Goal: Task Accomplishment & Management: Manage account settings

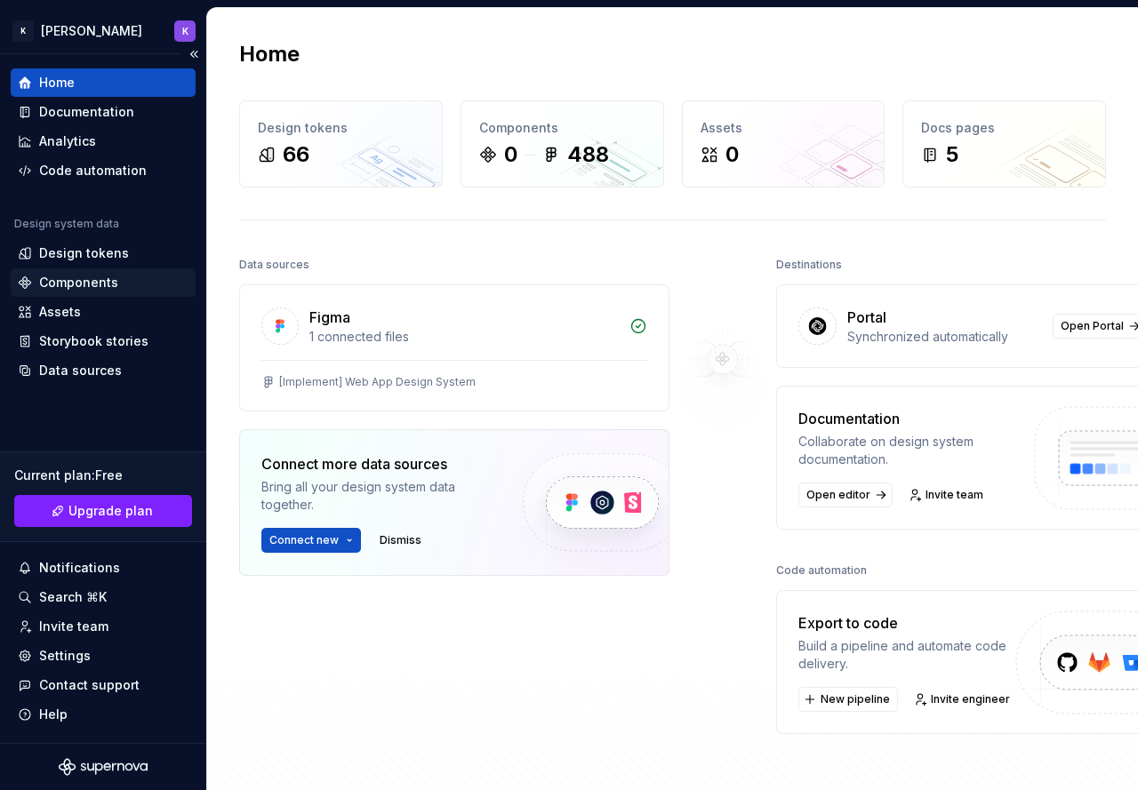
click at [112, 282] on div "Components" at bounding box center [78, 283] width 79 height 18
click at [116, 279] on div "Components" at bounding box center [103, 283] width 171 height 18
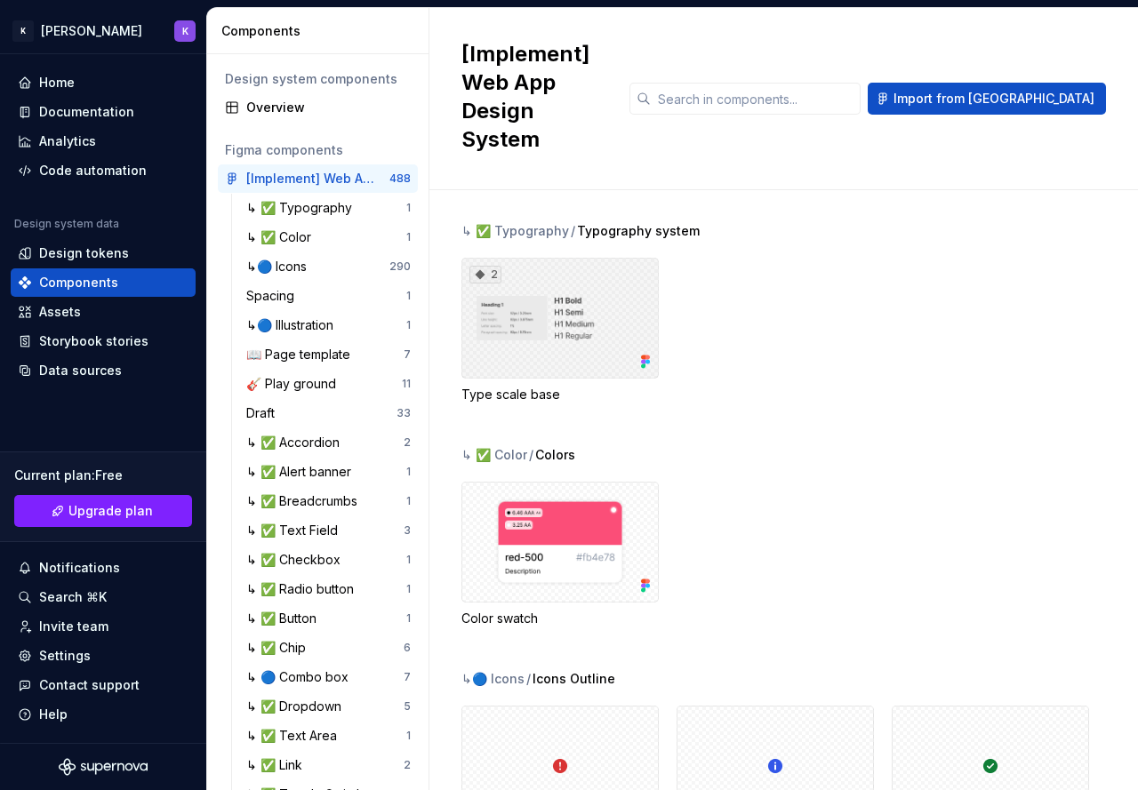
click at [526, 289] on div "2" at bounding box center [559, 318] width 197 height 121
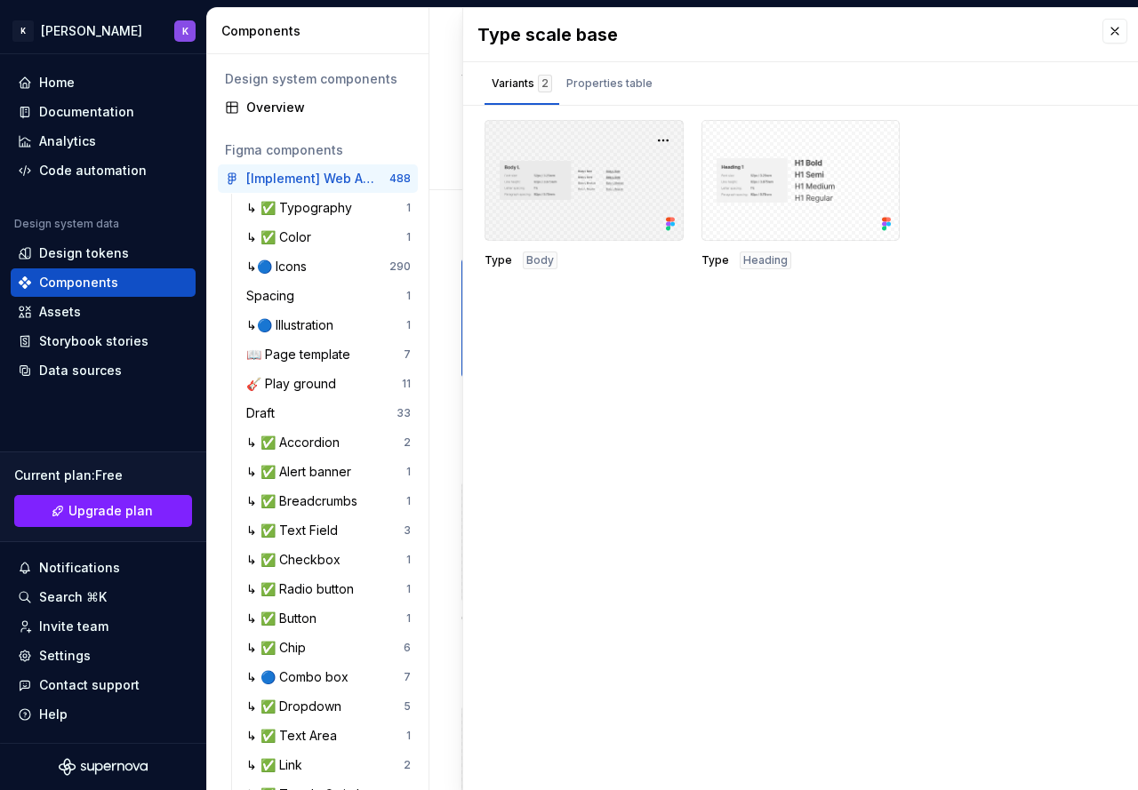
click at [604, 222] on div at bounding box center [584, 180] width 199 height 121
click at [541, 188] on div at bounding box center [584, 180] width 199 height 121
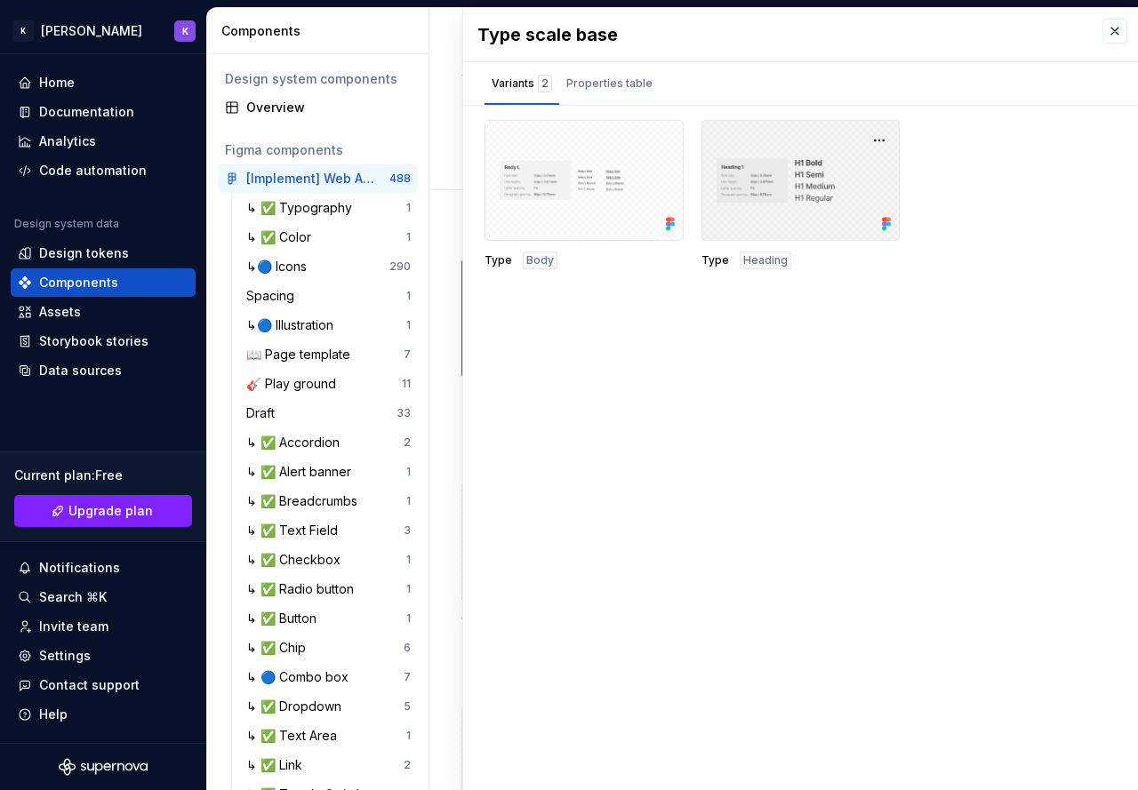
click at [763, 176] on div at bounding box center [800, 180] width 199 height 121
click at [628, 75] on div "Properties table" at bounding box center [609, 84] width 86 height 18
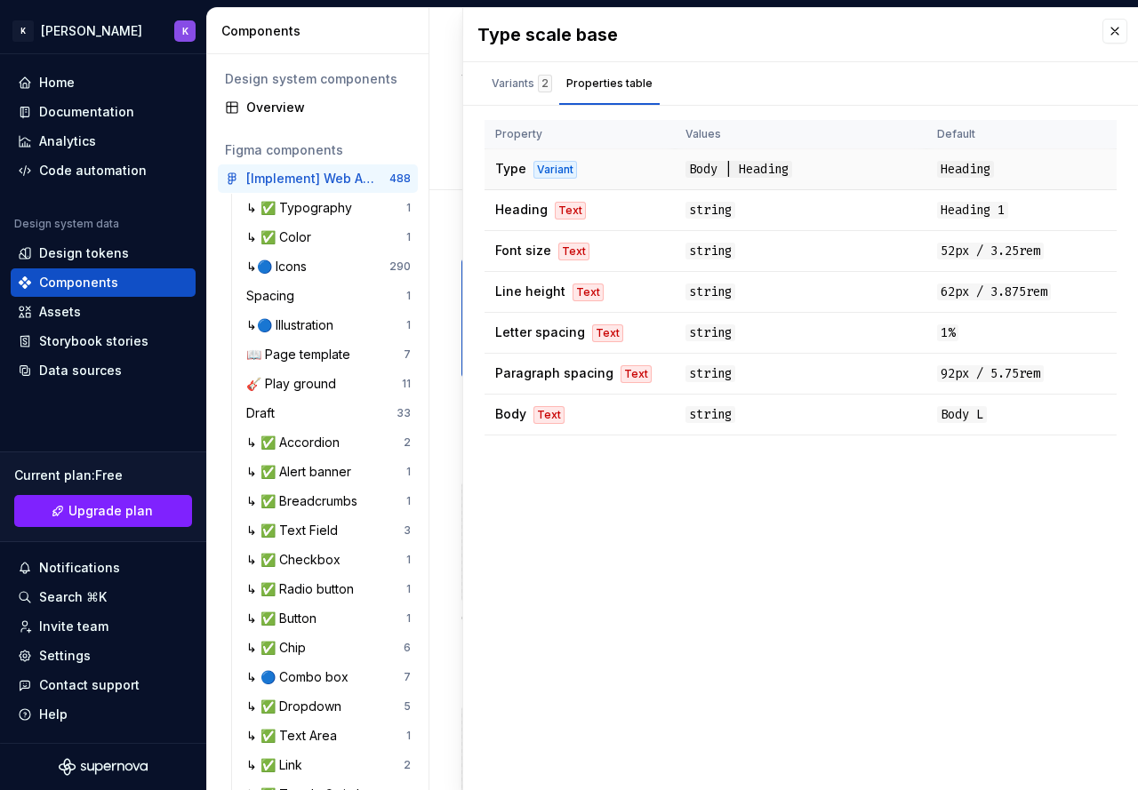
click at [696, 182] on td "Body | Heading" at bounding box center [801, 169] width 252 height 41
click at [534, 232] on td "Font size Text" at bounding box center [580, 251] width 190 height 41
click at [562, 314] on td "Letter spacing Text" at bounding box center [580, 333] width 190 height 41
click at [552, 442] on div "Type Body Type Heading Property Values Default Type Variant Body | Heading Head…" at bounding box center [800, 285] width 675 height 330
click at [527, 79] on div "Variants 2" at bounding box center [522, 84] width 60 height 18
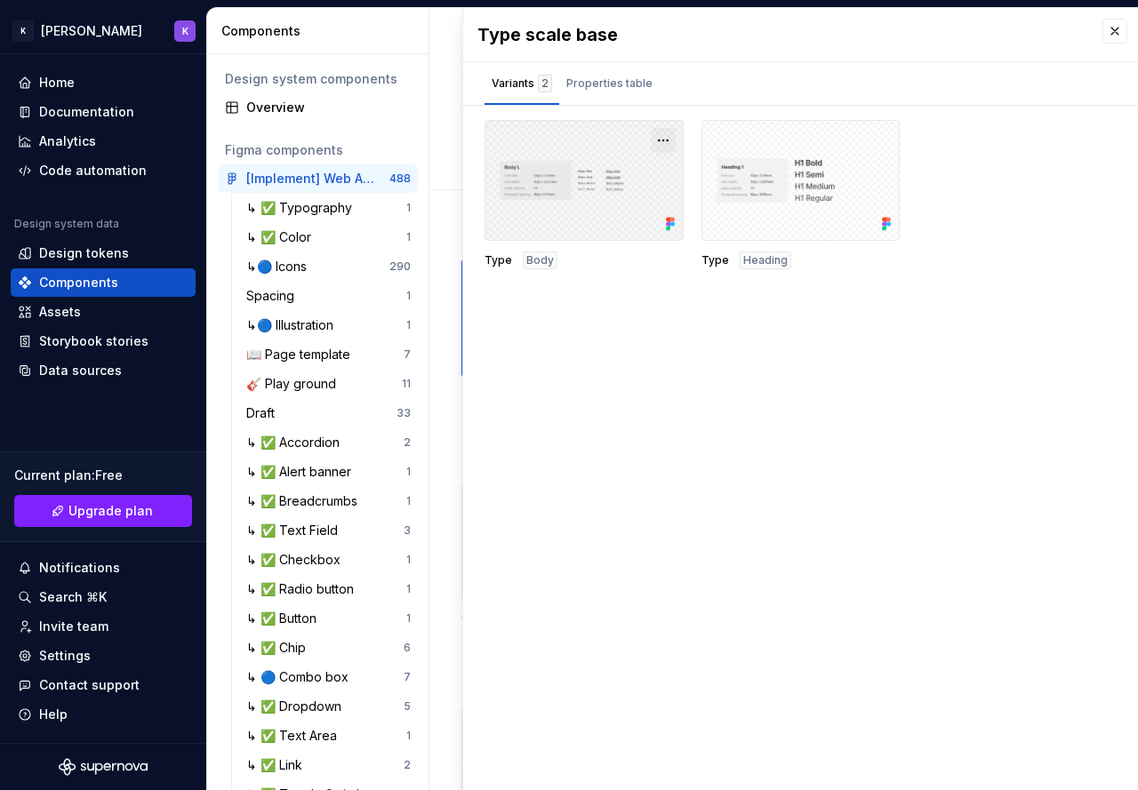
click at [665, 147] on button "button" at bounding box center [663, 140] width 25 height 25
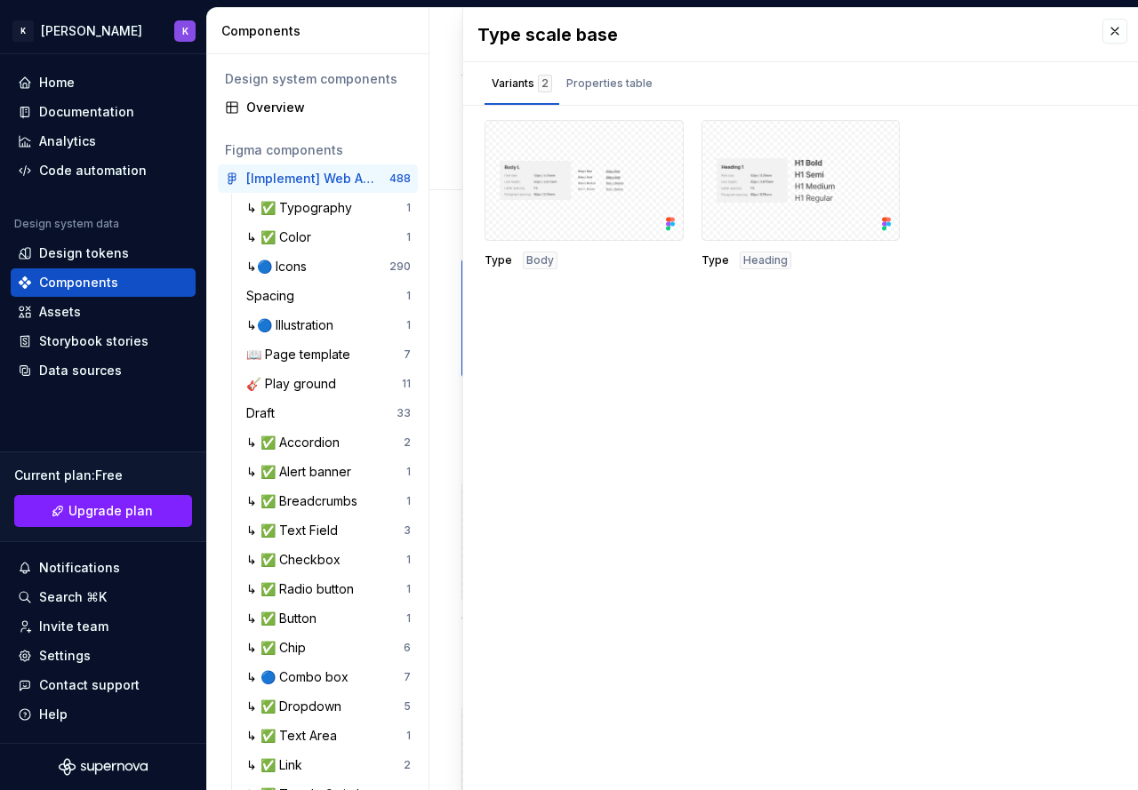
click at [600, 398] on div "Type scale base Variants 2 Properties table Type Body Type Heading Property Val…" at bounding box center [800, 399] width 675 height 782
click at [613, 77] on div "Properties table" at bounding box center [609, 84] width 86 height 18
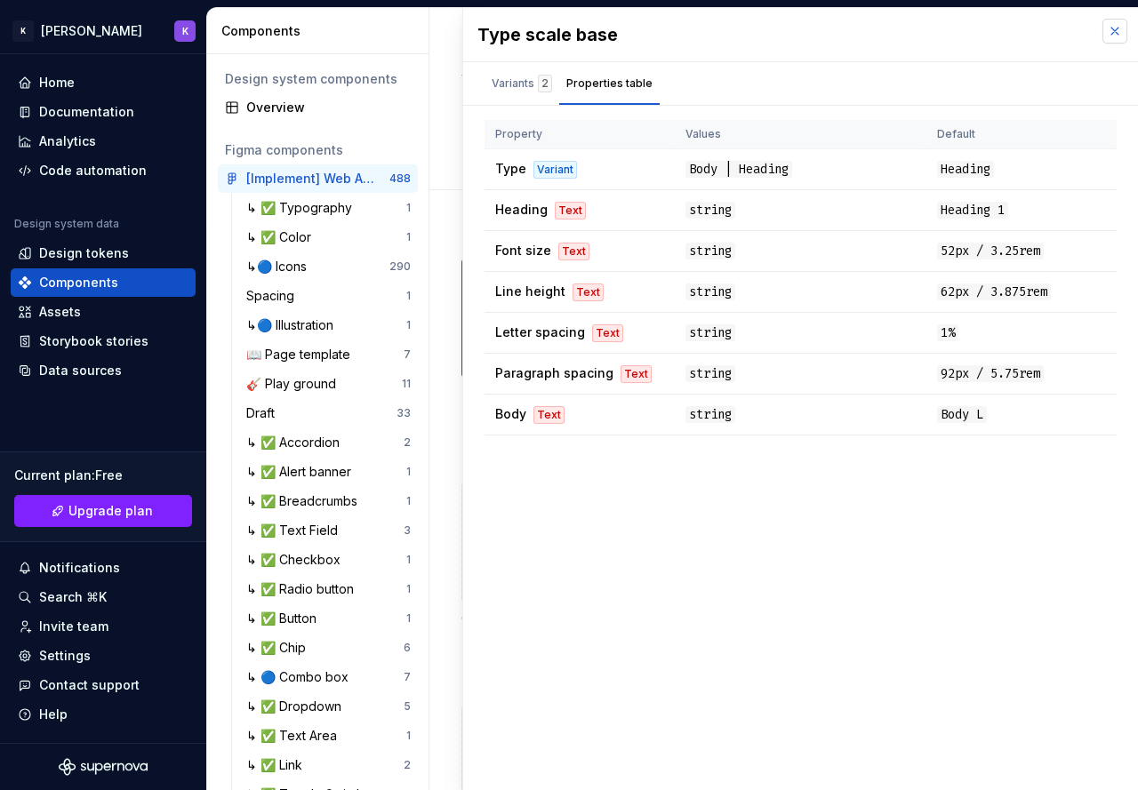
click at [1110, 40] on button "button" at bounding box center [1114, 31] width 25 height 25
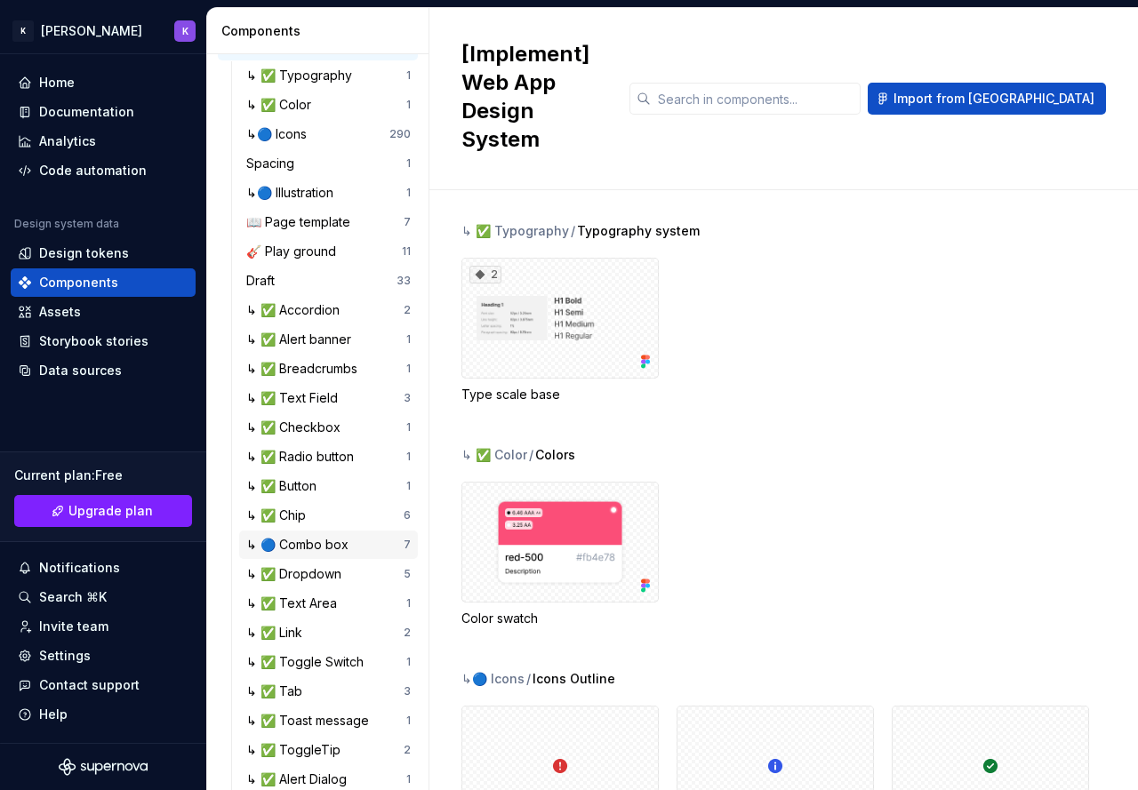
scroll to position [330, 0]
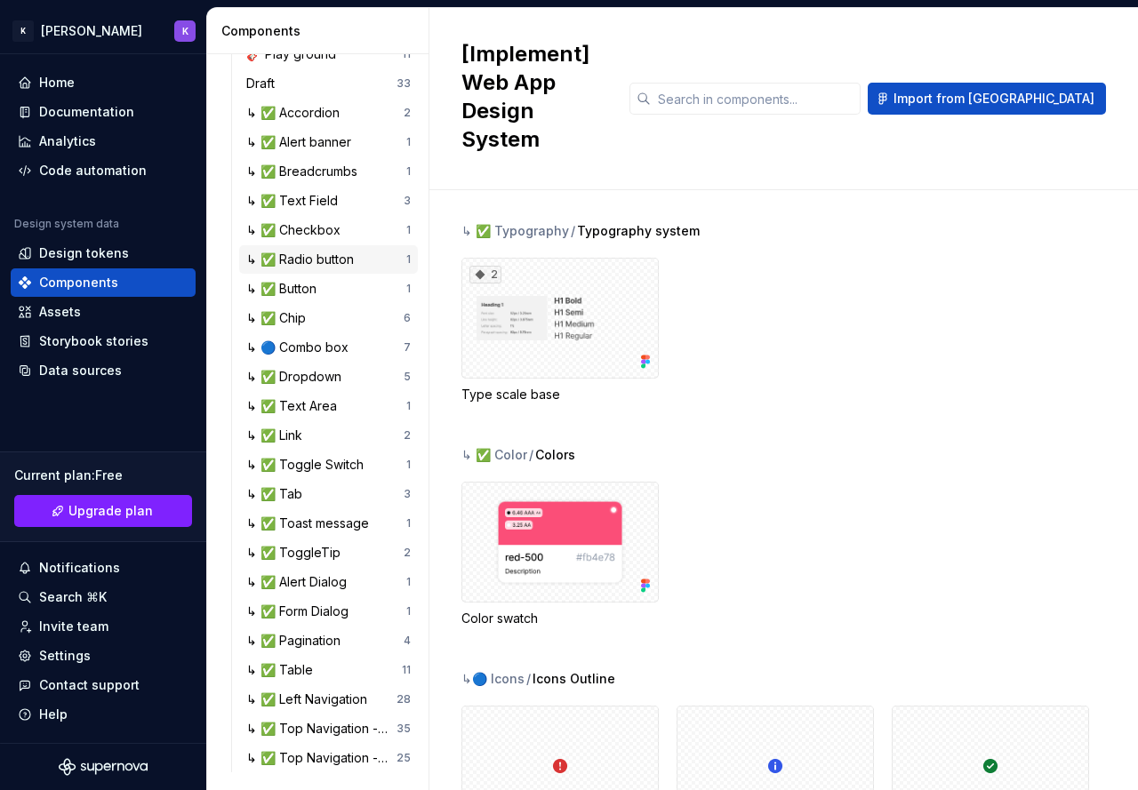
click at [273, 257] on div "↳ ✅ Radio button" at bounding box center [303, 260] width 115 height 18
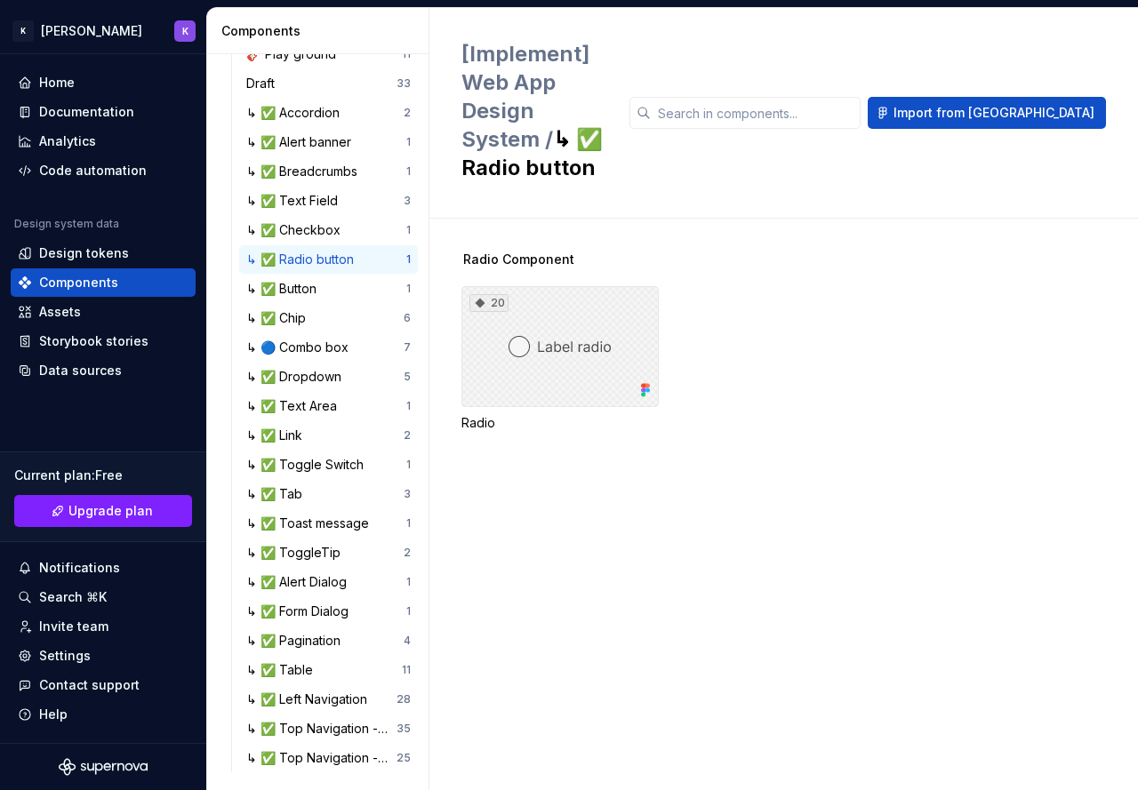
click at [527, 286] on div "20" at bounding box center [559, 346] width 197 height 121
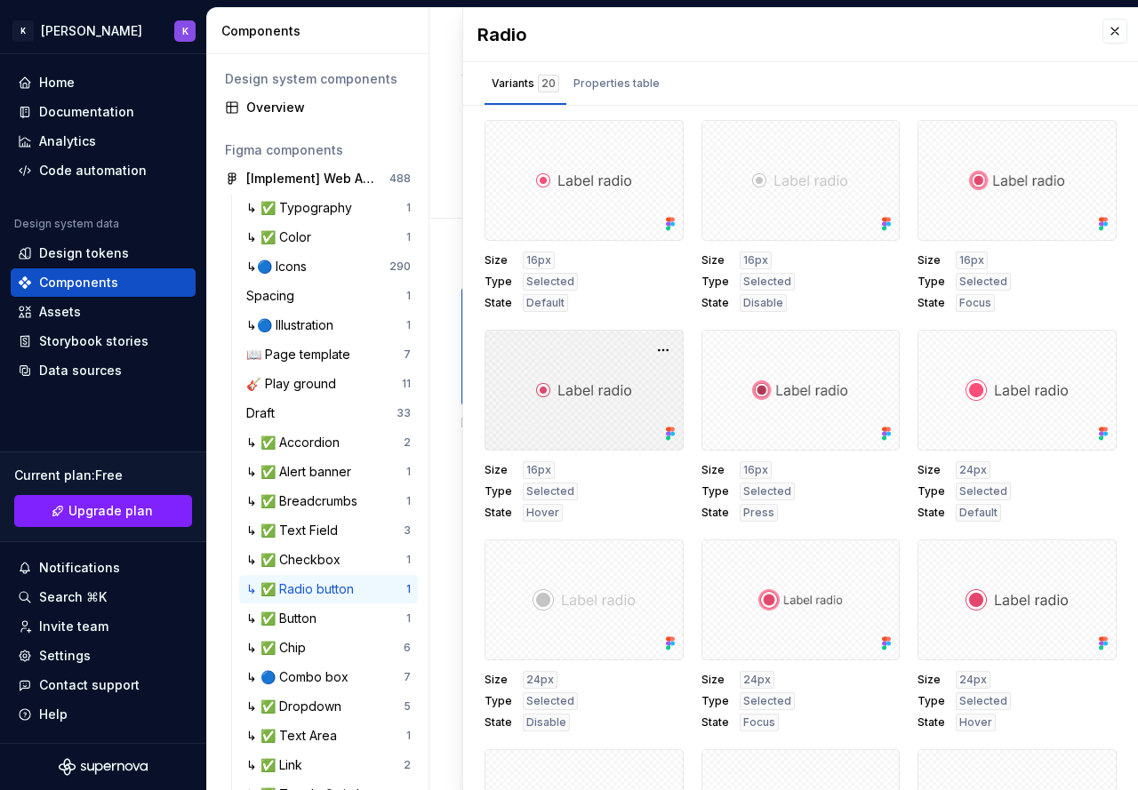
click at [644, 413] on div at bounding box center [584, 390] width 199 height 121
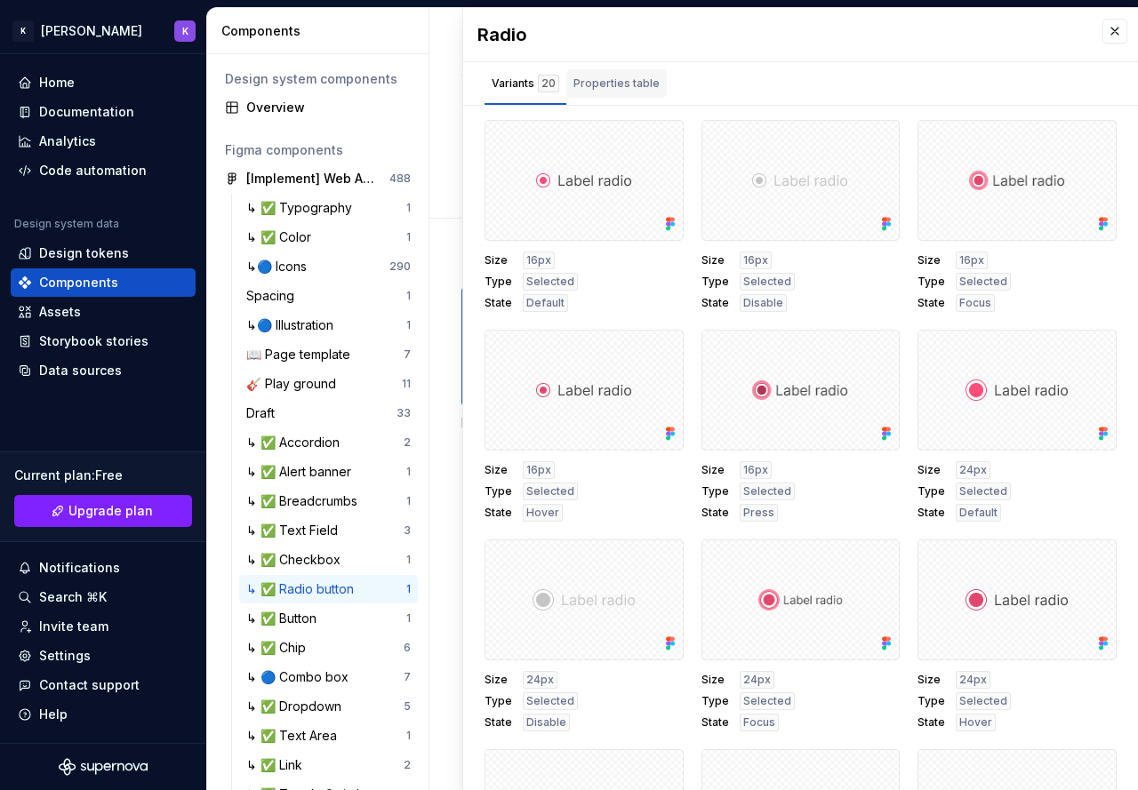
click at [615, 96] on div "Properties table" at bounding box center [616, 83] width 100 height 28
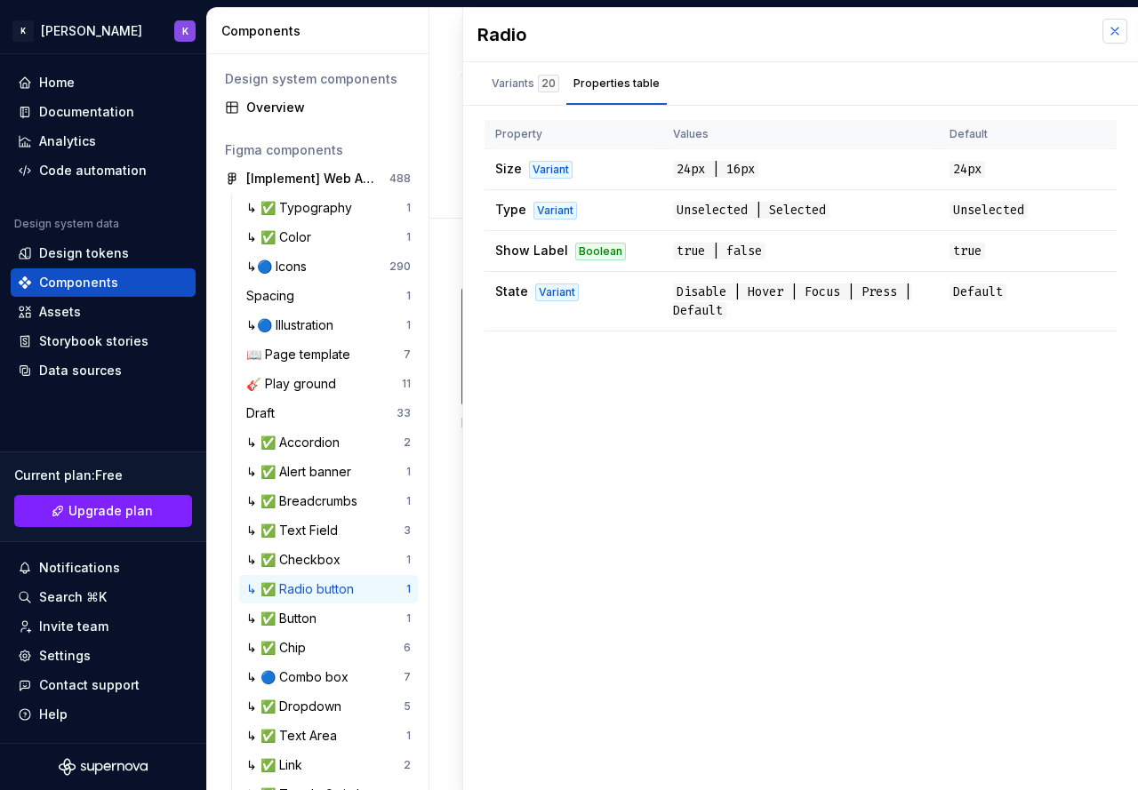
click at [1115, 26] on button "button" at bounding box center [1114, 31] width 25 height 25
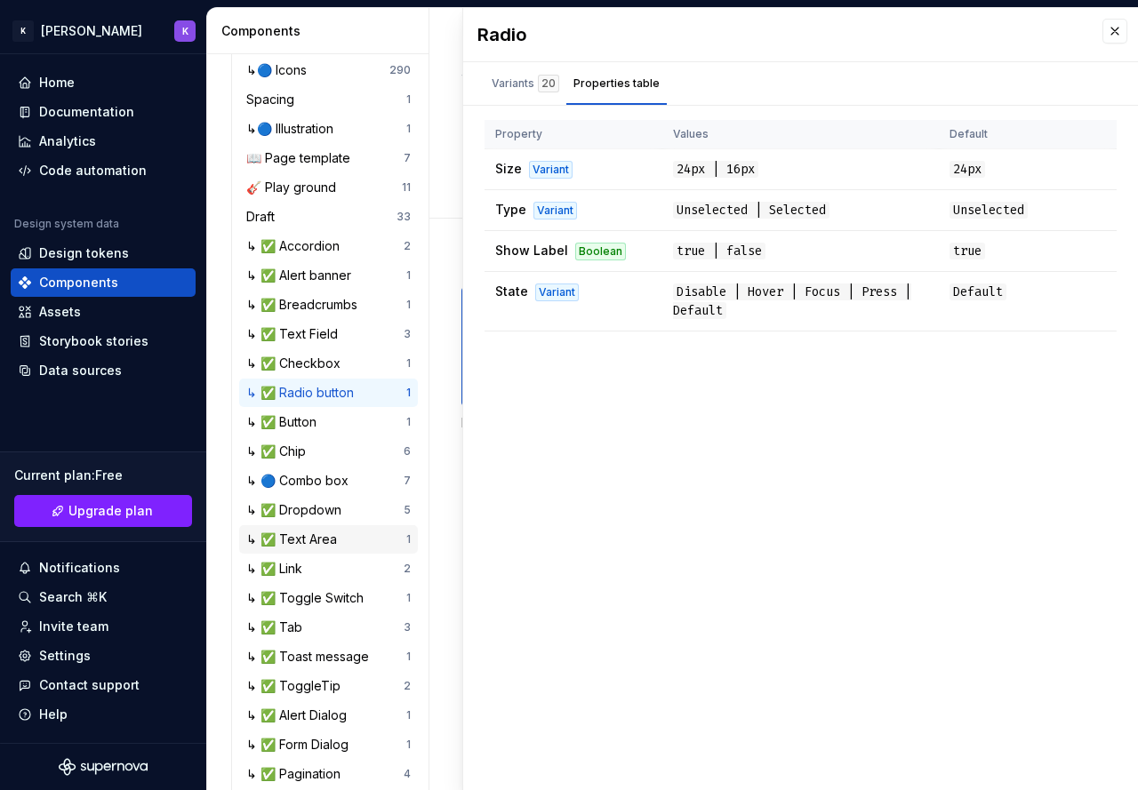
scroll to position [330, 0]
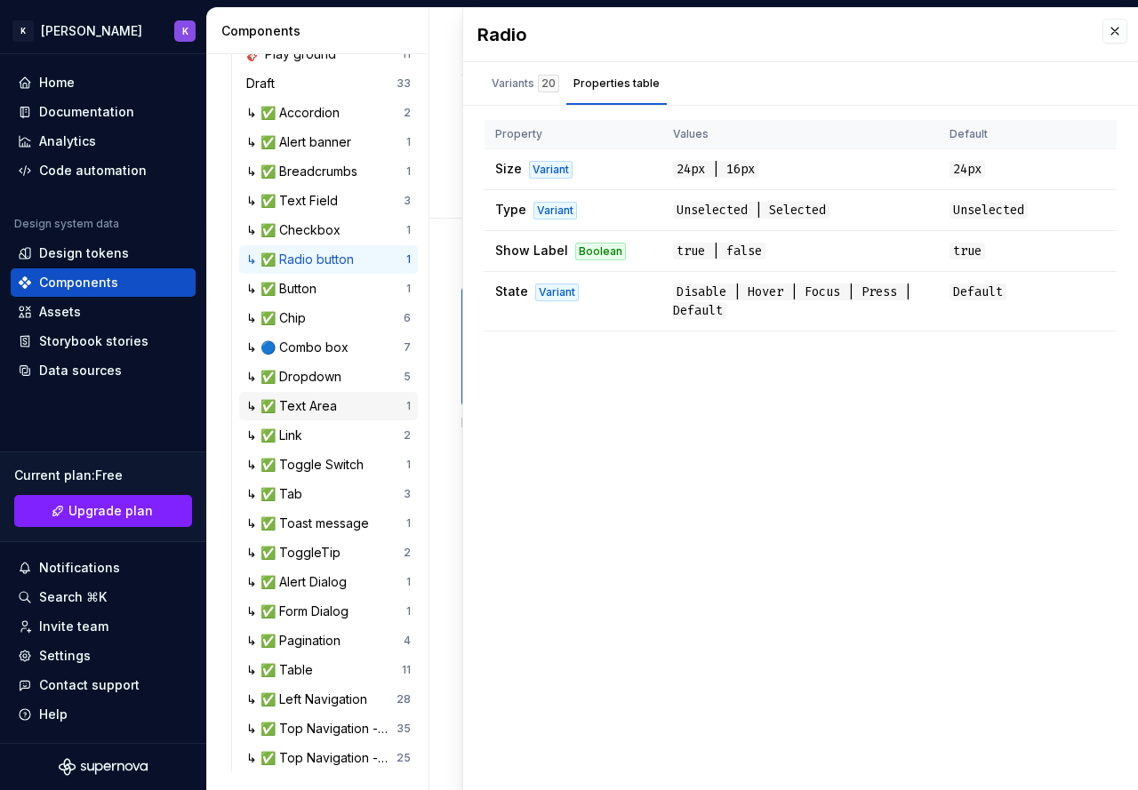
click at [333, 395] on div "↳ ✅ Text Area 1" at bounding box center [328, 406] width 179 height 28
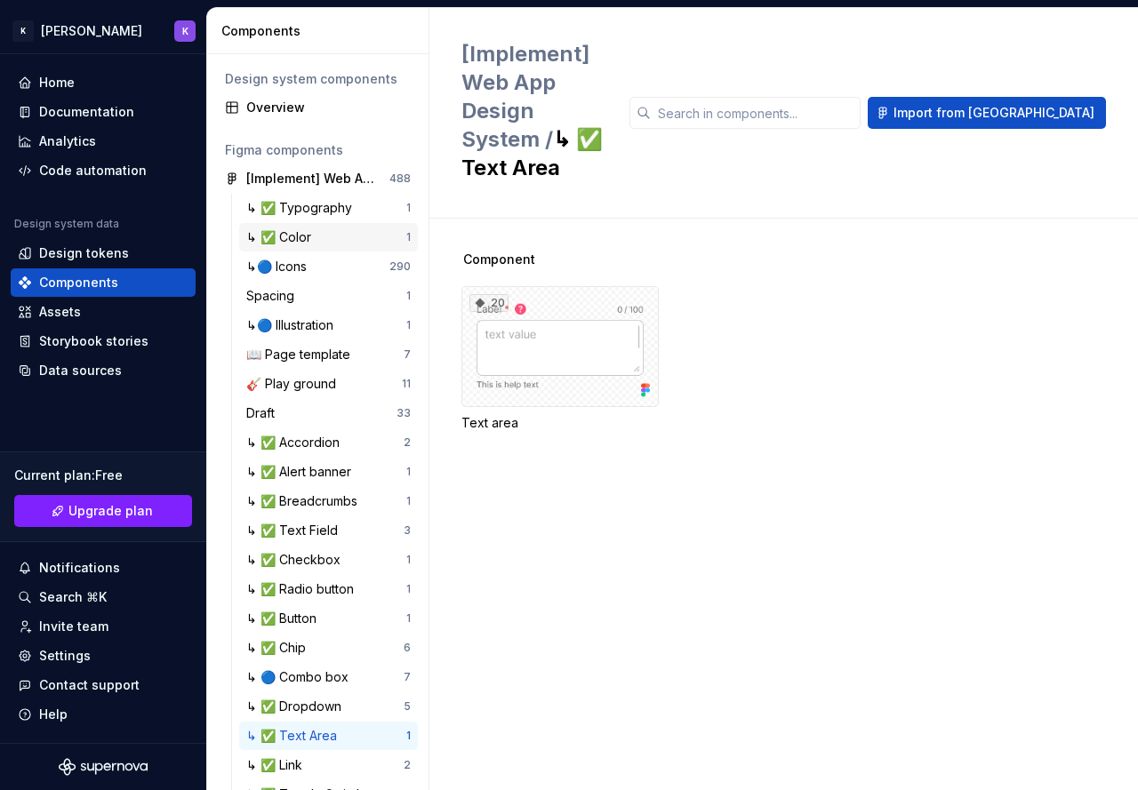
click at [317, 229] on div "↳ ✅ Color" at bounding box center [326, 237] width 160 height 18
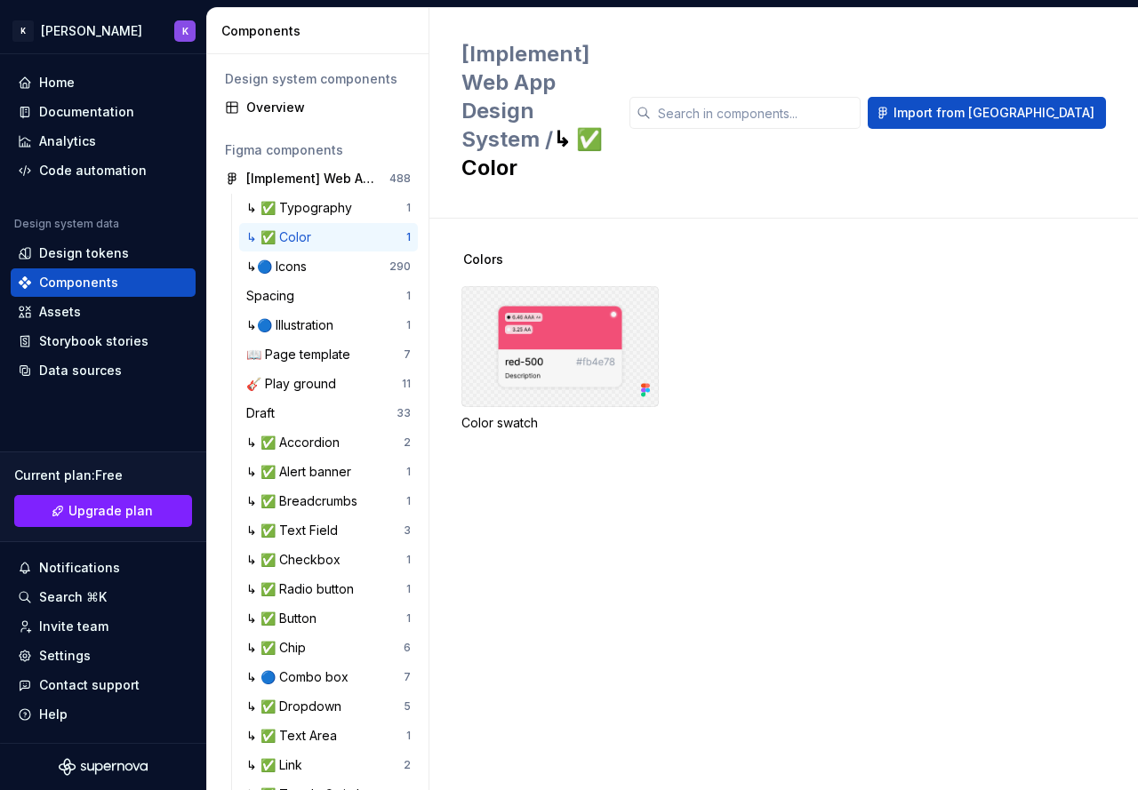
click at [524, 300] on div at bounding box center [559, 346] width 197 height 121
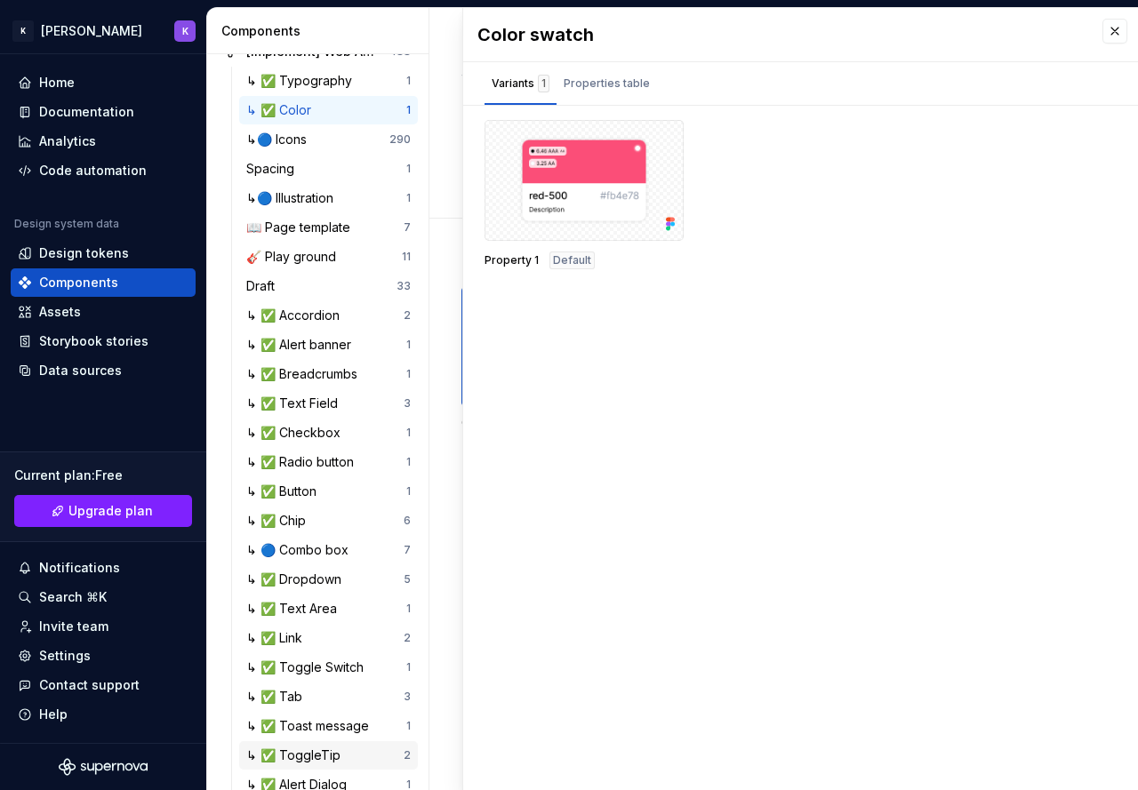
scroll to position [330, 0]
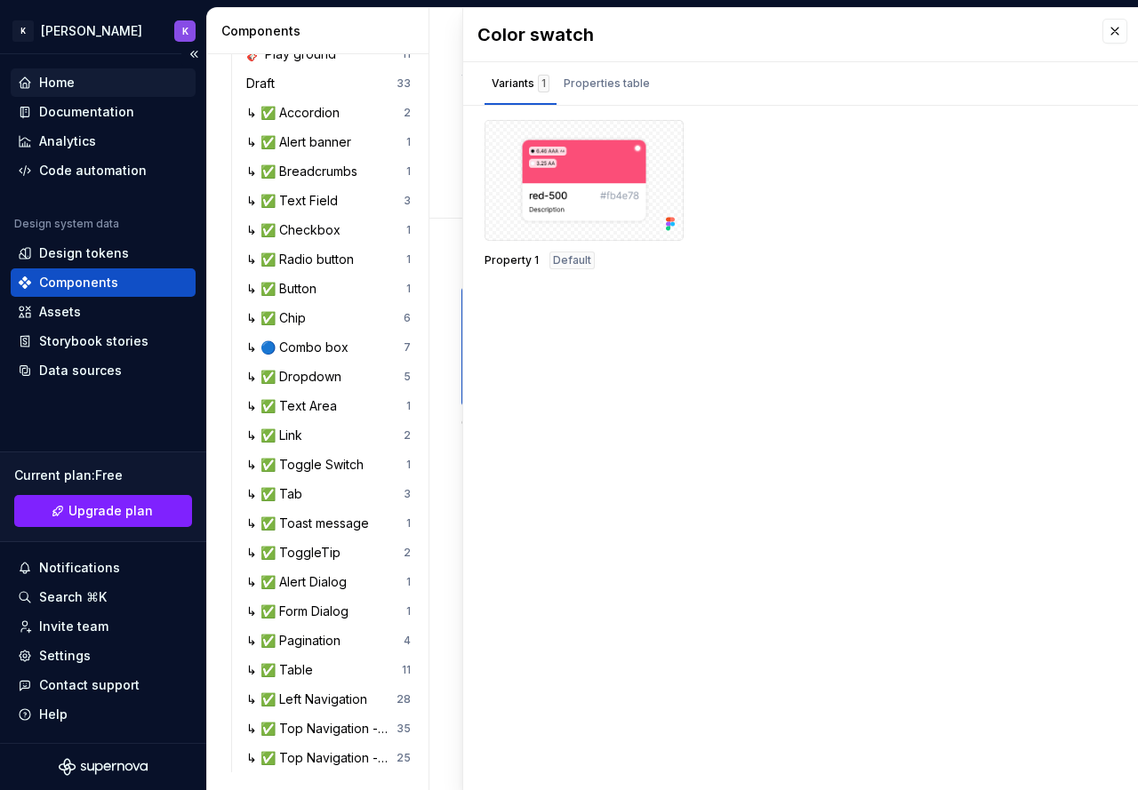
click at [107, 91] on div "Home" at bounding box center [103, 83] width 171 height 18
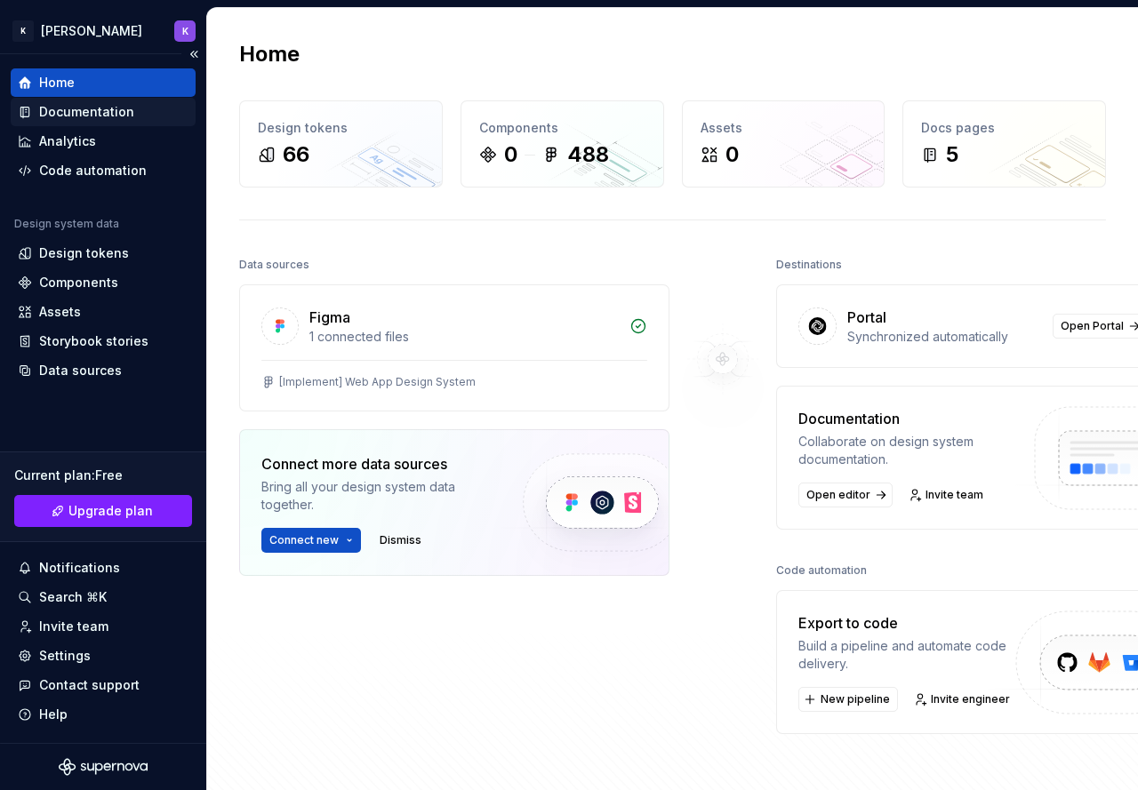
click at [116, 115] on div "Documentation" at bounding box center [86, 112] width 95 height 18
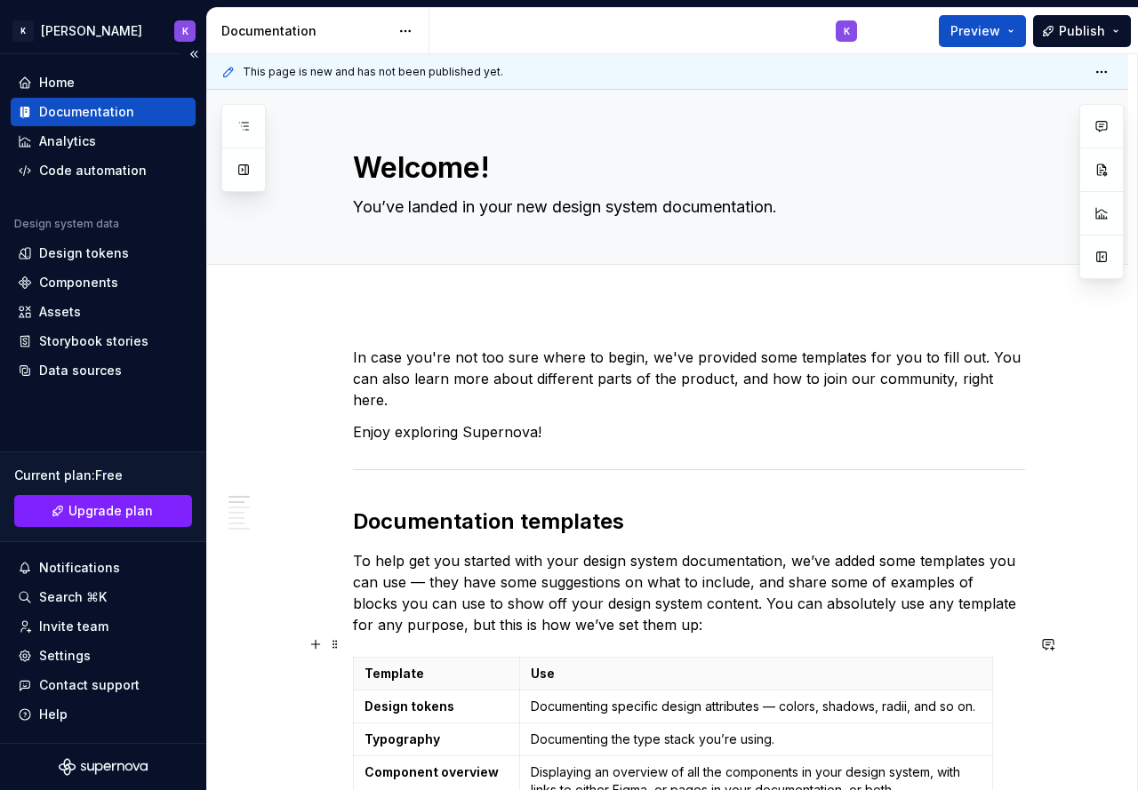
type textarea "*"
click at [81, 93] on div "Home" at bounding box center [103, 82] width 185 height 28
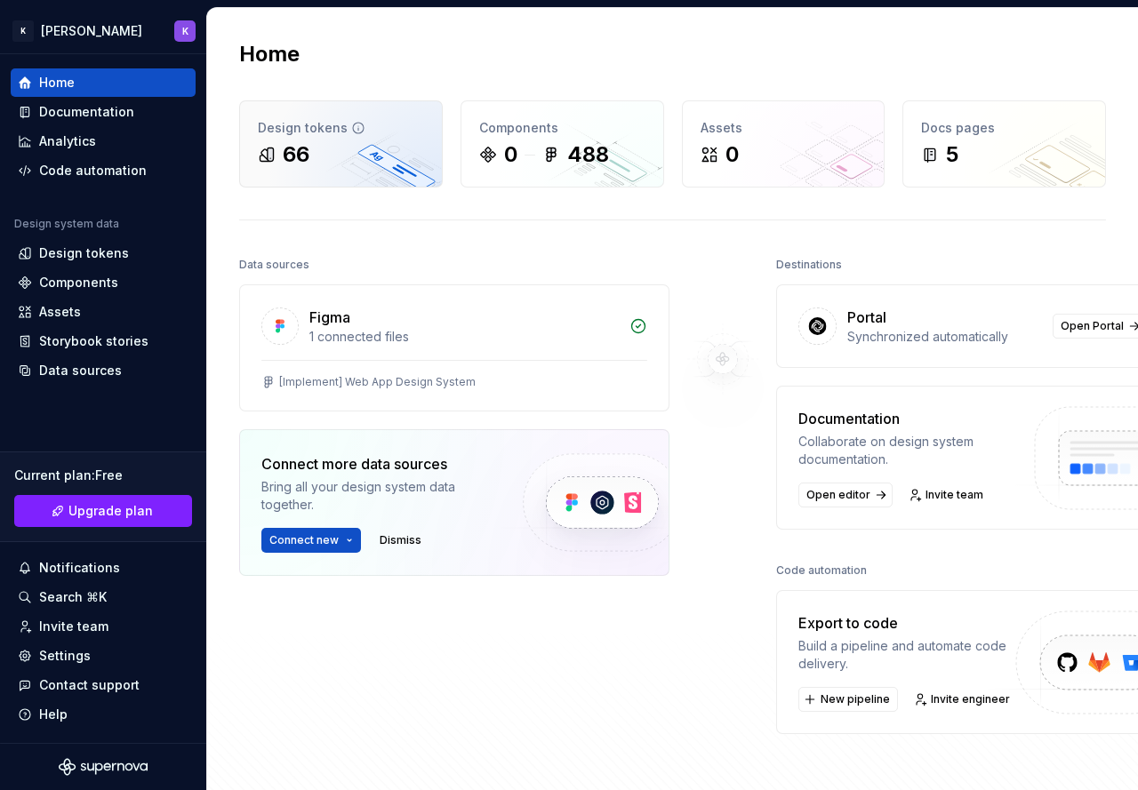
click at [285, 151] on div "66" at bounding box center [296, 154] width 27 height 28
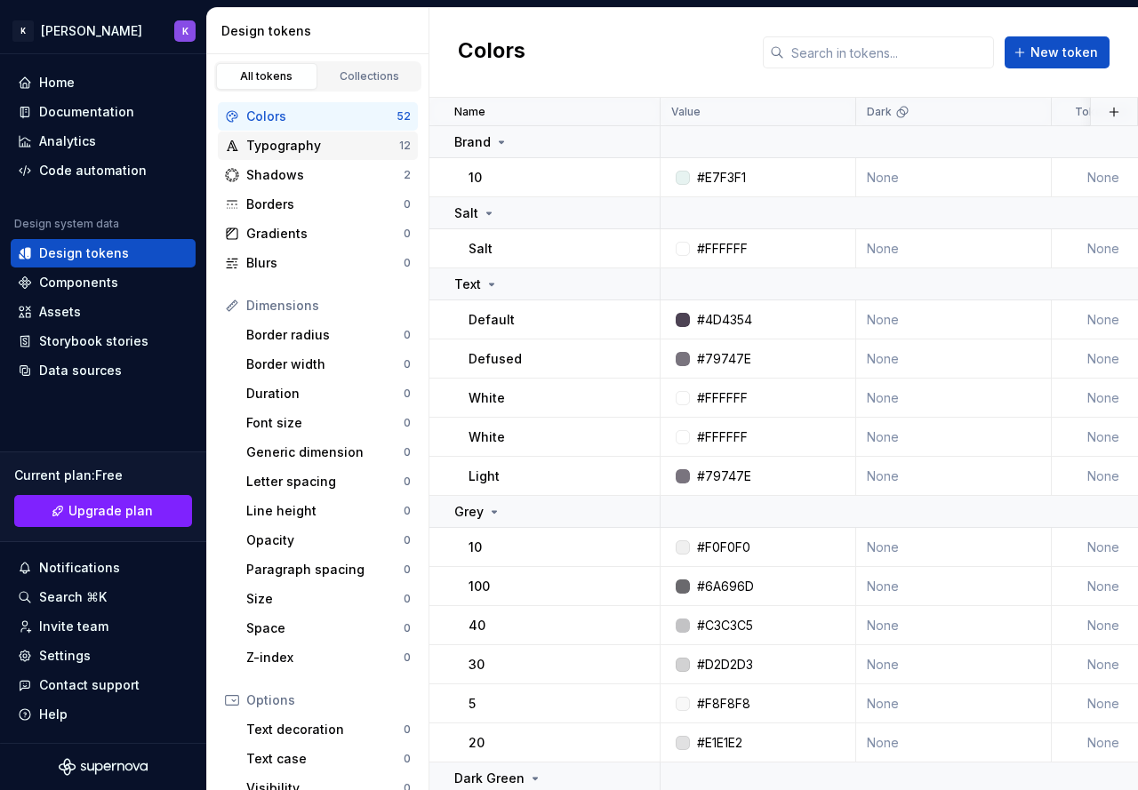
click at [302, 148] on div "Typography" at bounding box center [322, 146] width 153 height 18
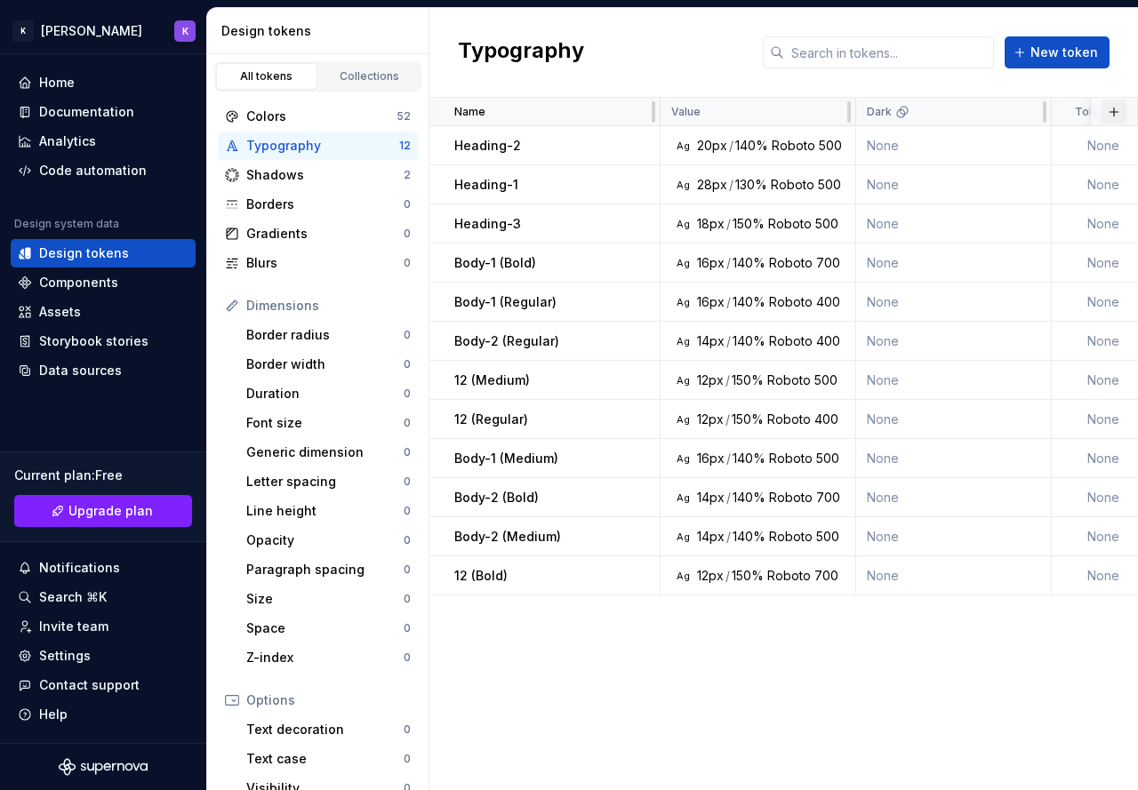
click at [1114, 116] on button "button" at bounding box center [1114, 112] width 25 height 25
click at [315, 164] on div "Shadows 2" at bounding box center [318, 175] width 200 height 28
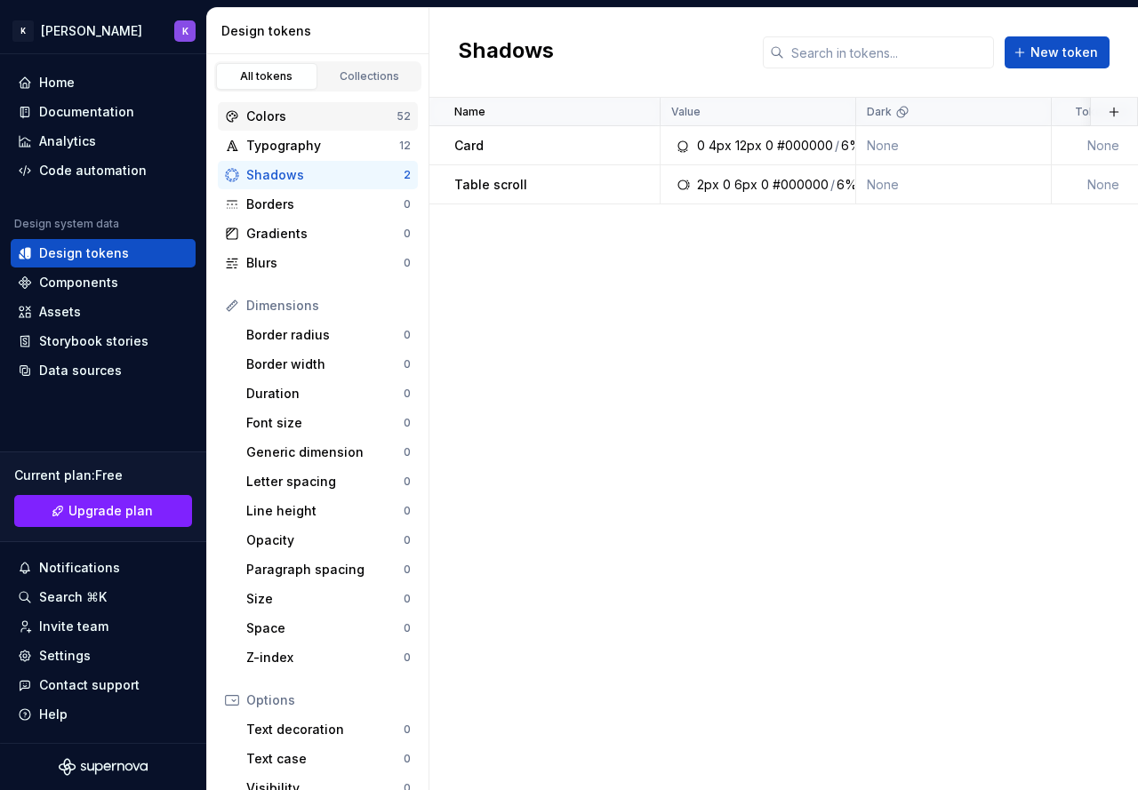
click at [305, 116] on div "Colors" at bounding box center [321, 117] width 150 height 18
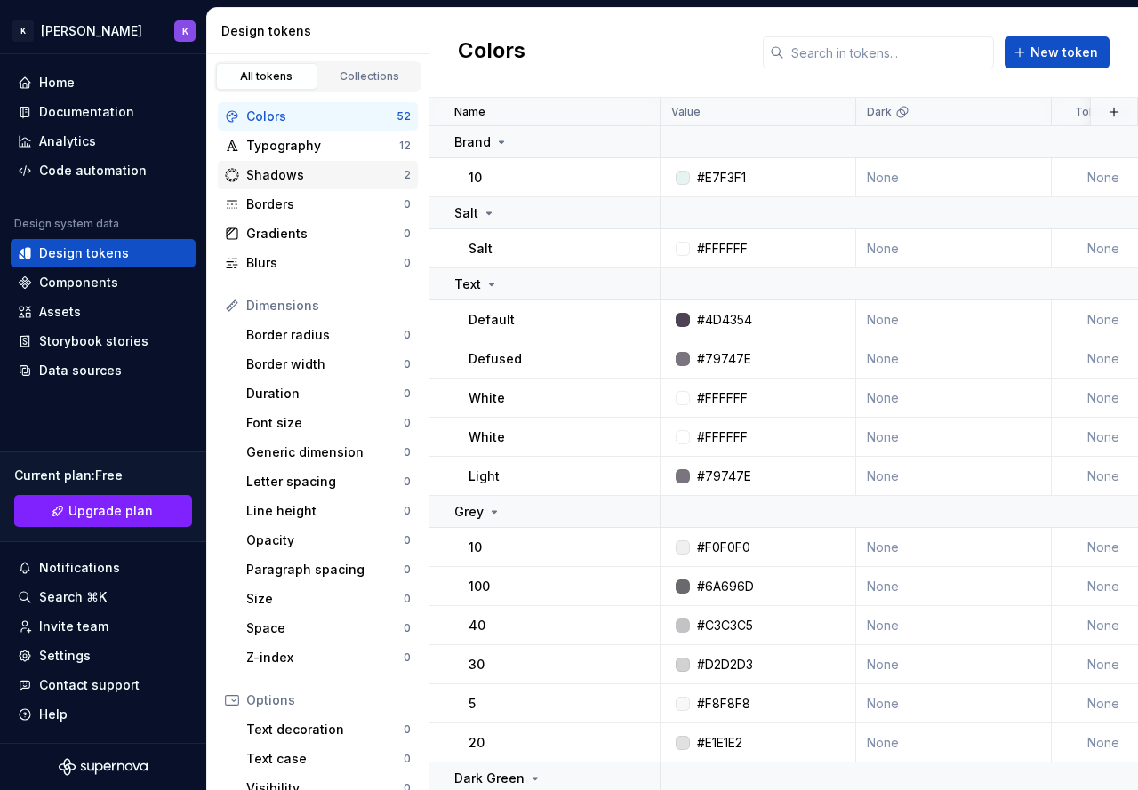
click at [347, 168] on div "Shadows" at bounding box center [324, 175] width 157 height 18
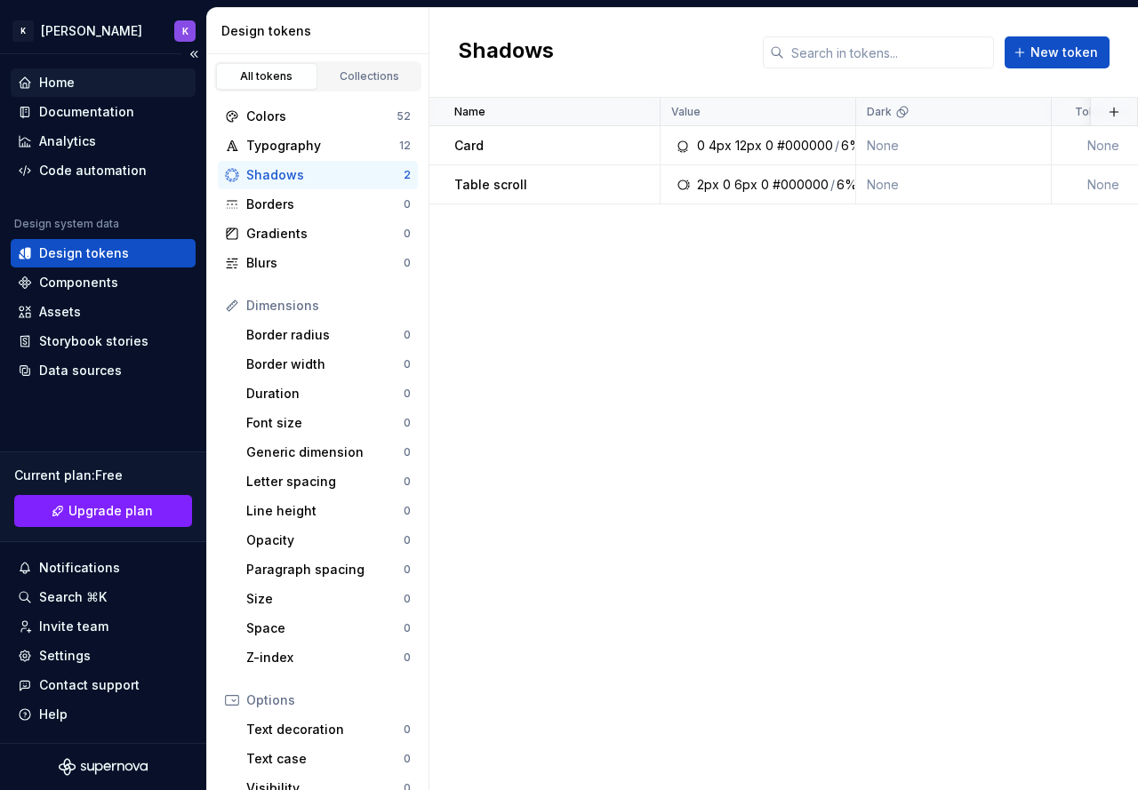
click at [81, 75] on div "Home" at bounding box center [103, 83] width 171 height 18
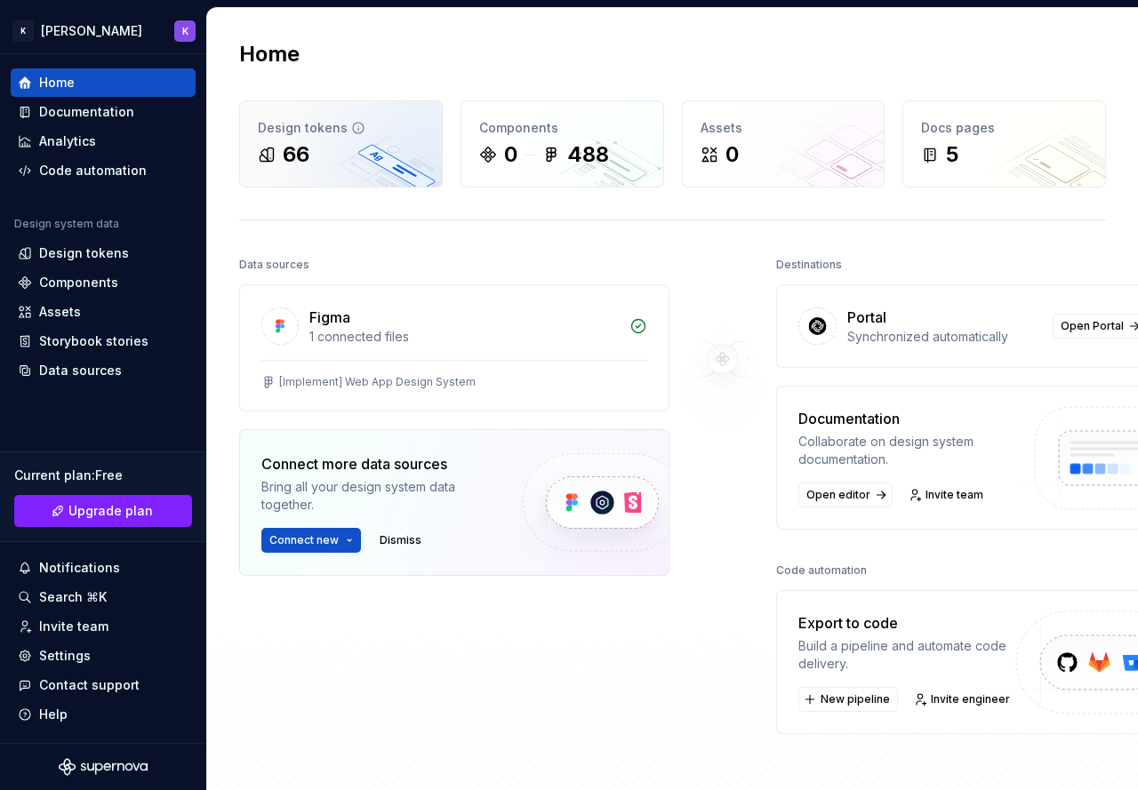
click at [358, 132] on icon at bounding box center [358, 128] width 14 height 14
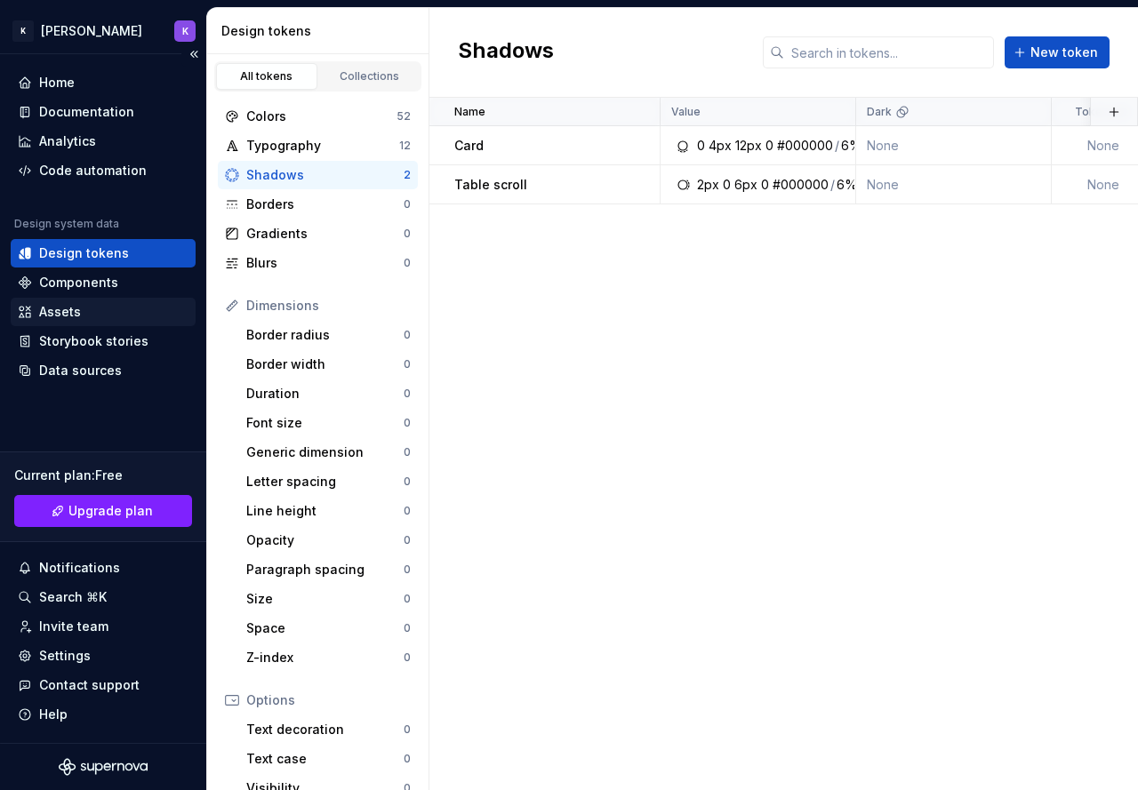
click at [116, 323] on div "Assets" at bounding box center [103, 312] width 185 height 28
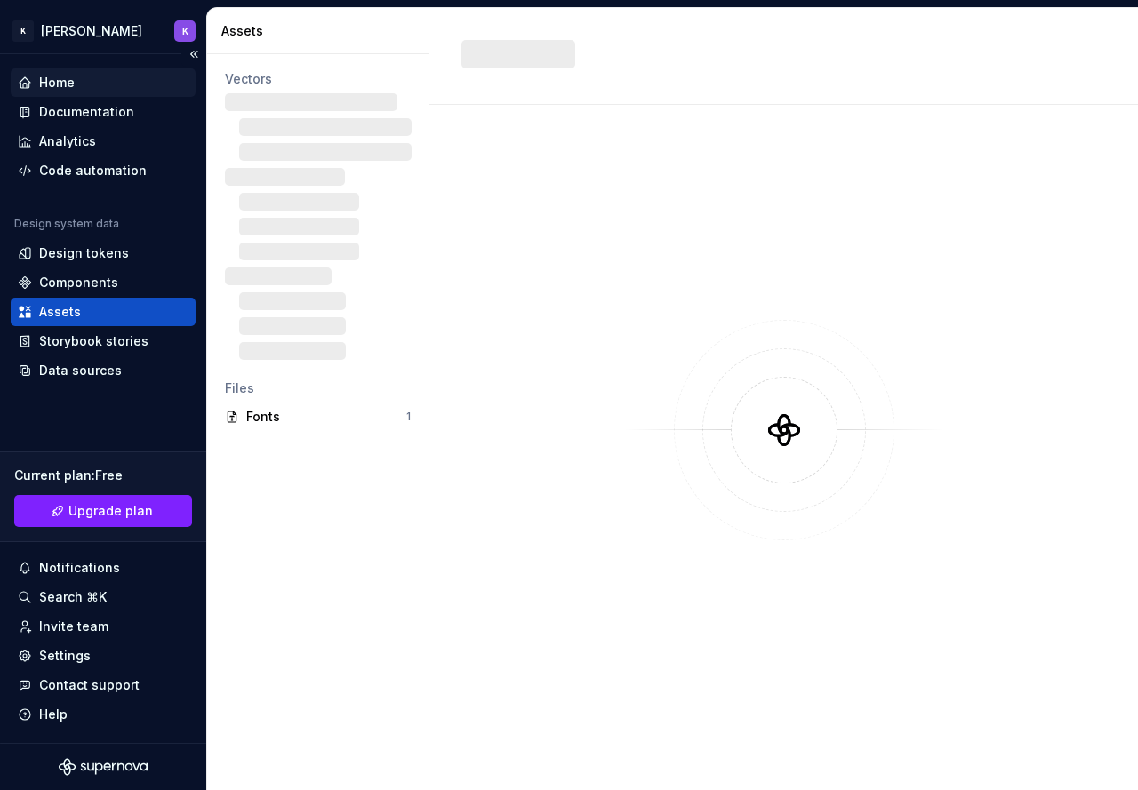
click at [84, 77] on div "Home" at bounding box center [103, 83] width 171 height 18
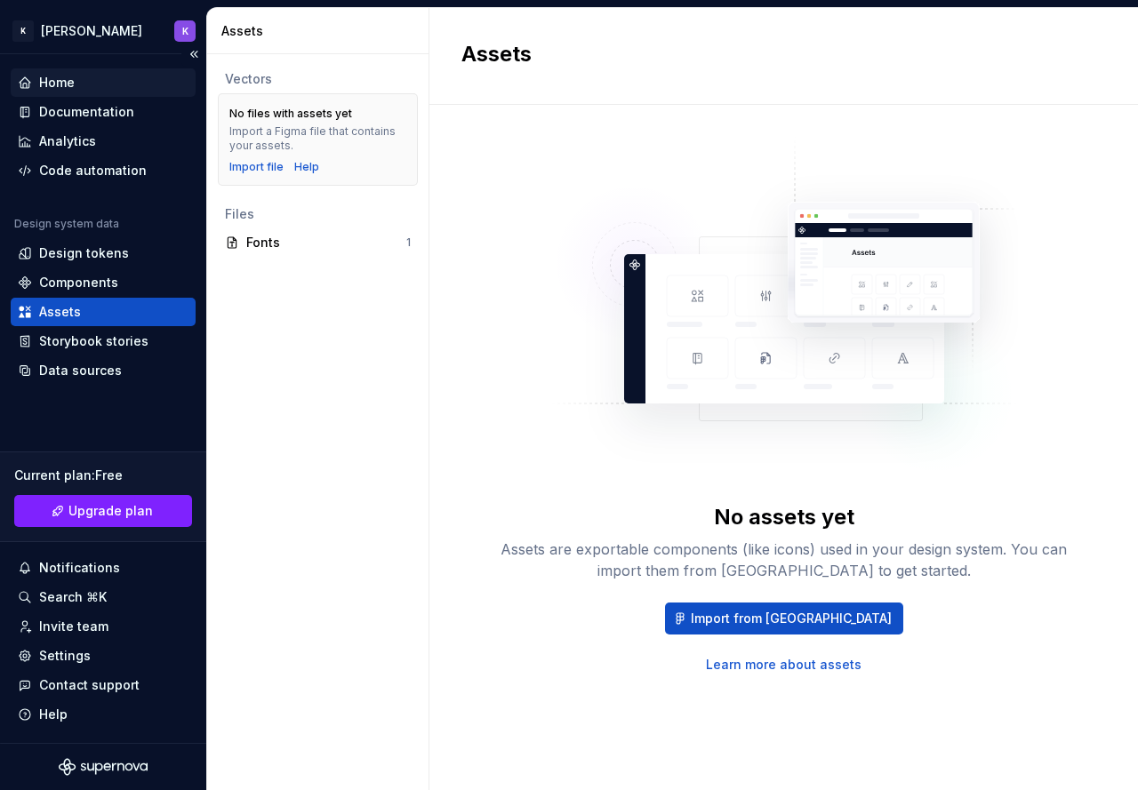
click at [72, 80] on div "Home" at bounding box center [57, 83] width 36 height 18
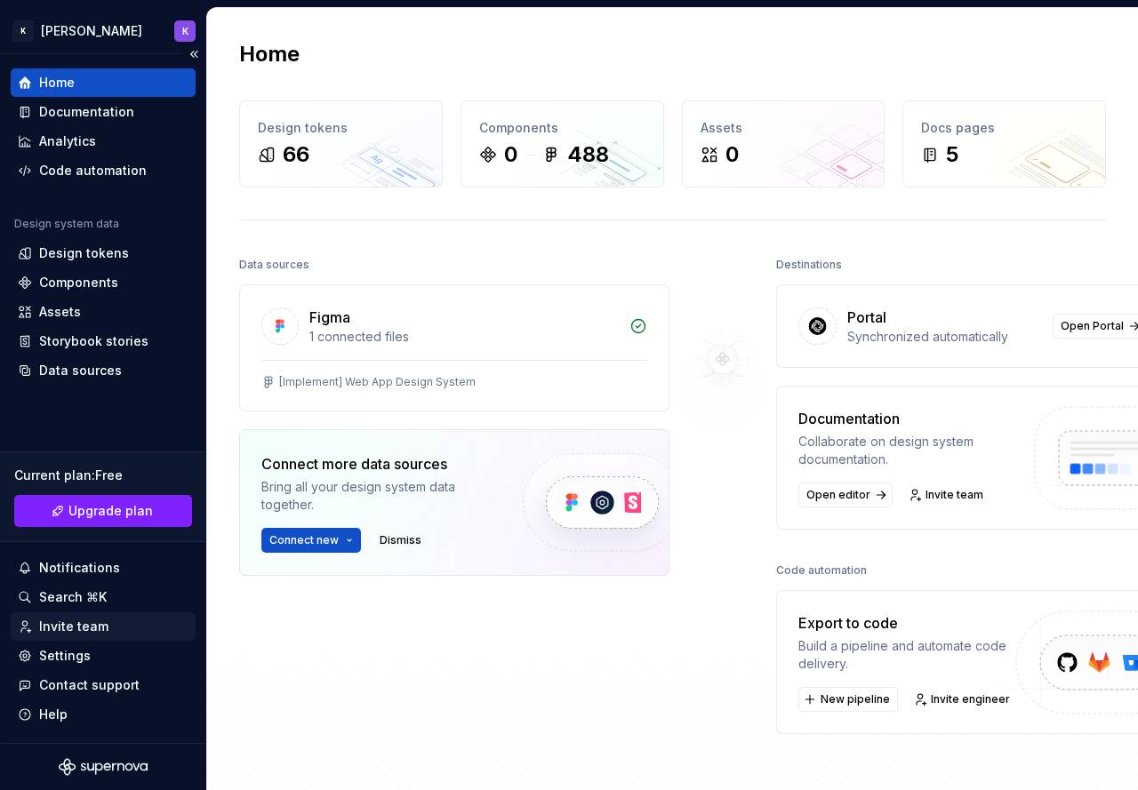
click at [85, 621] on div "Invite team" at bounding box center [73, 627] width 69 height 18
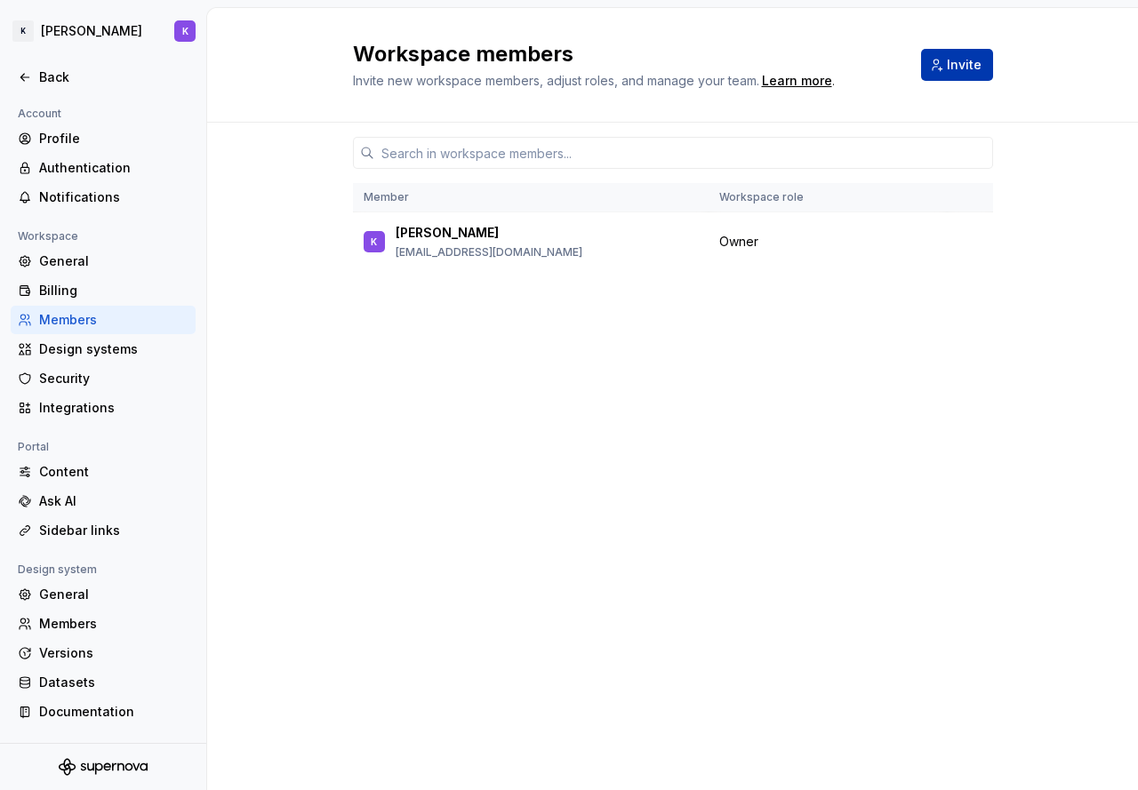
click at [962, 77] on button "Invite" at bounding box center [957, 65] width 72 height 32
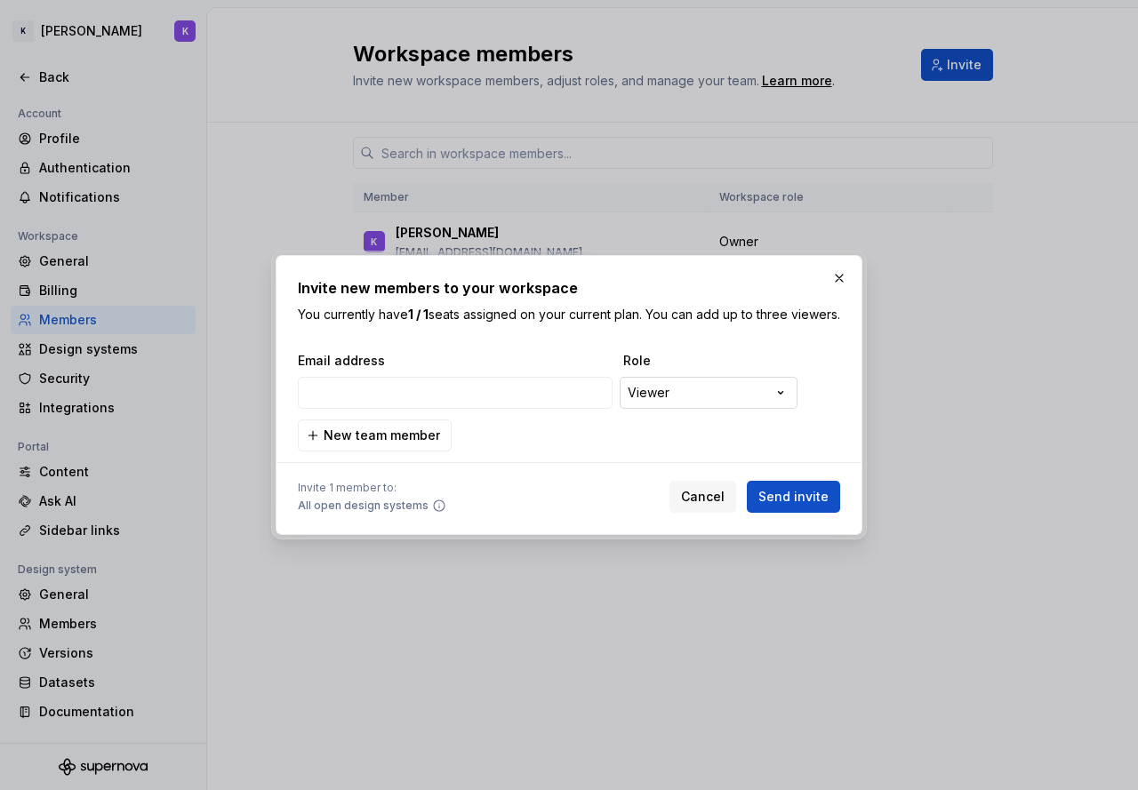
click at [772, 411] on div "**********" at bounding box center [569, 395] width 1138 height 790
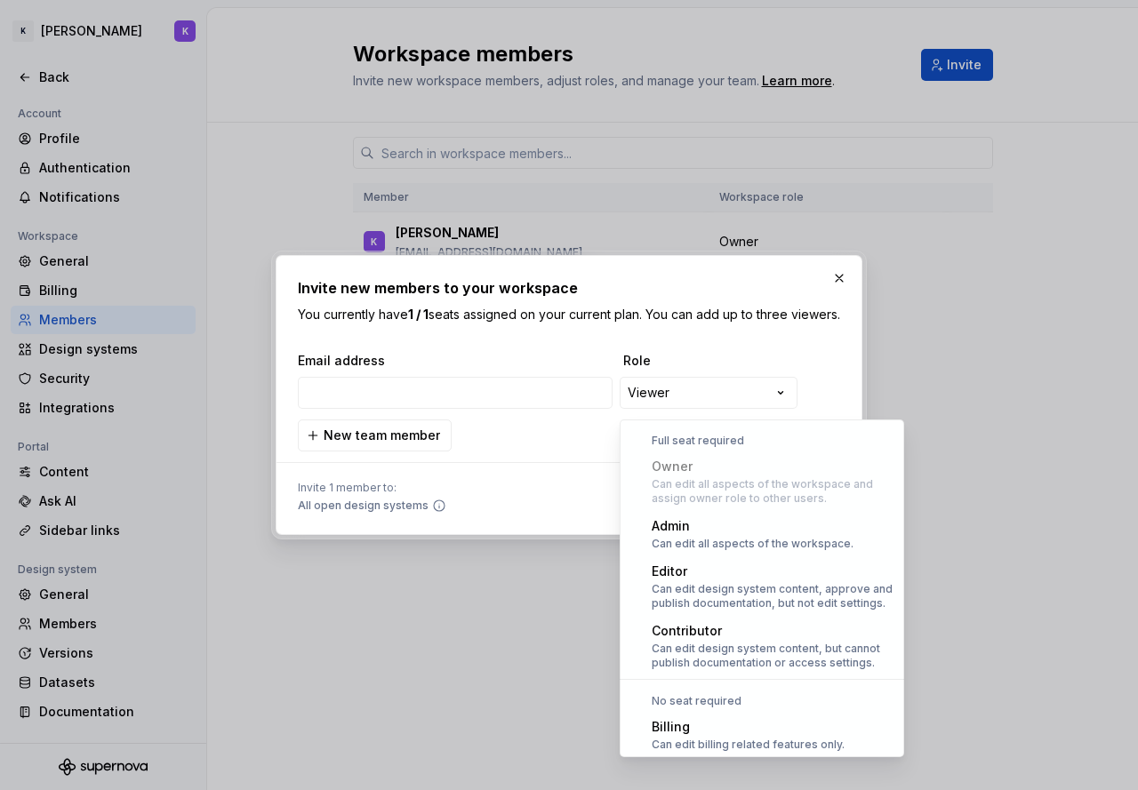
scroll to position [49, 0]
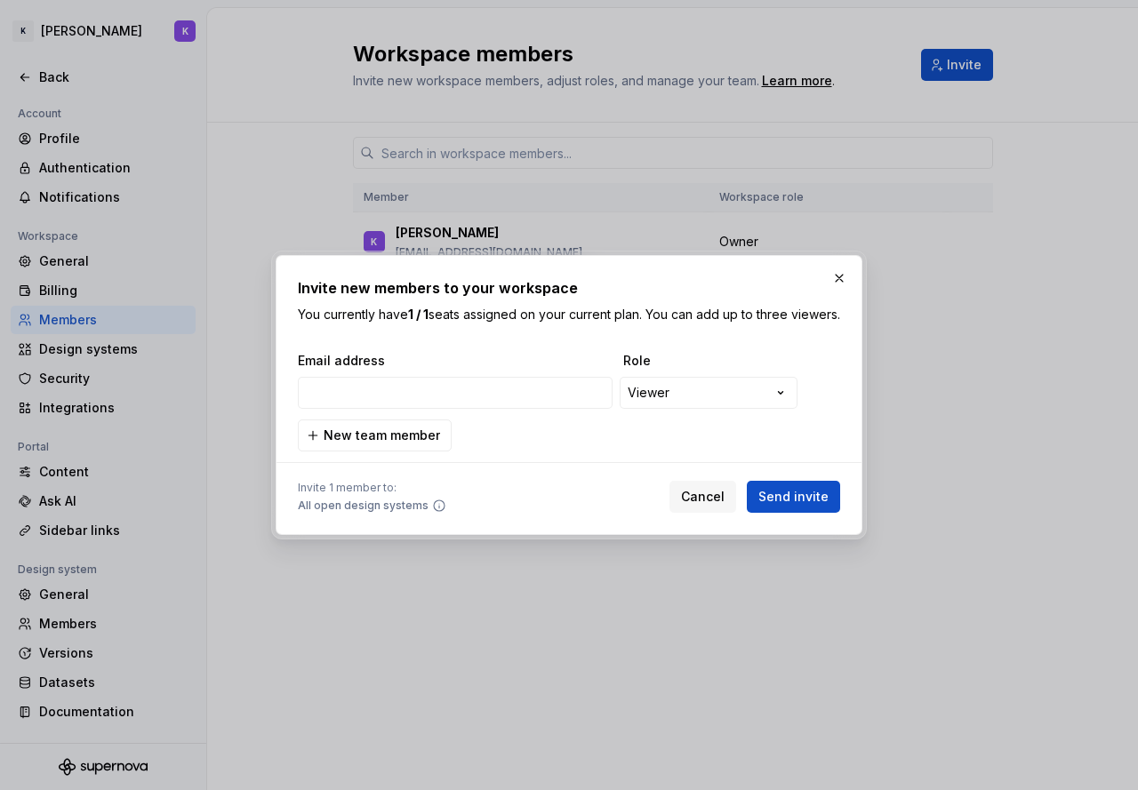
click at [820, 353] on div "**********" at bounding box center [569, 395] width 1138 height 790
drag, startPoint x: 848, startPoint y: 268, endPoint x: 832, endPoint y: 348, distance: 81.6
click at [832, 348] on div "**********" at bounding box center [569, 395] width 596 height 289
click at [329, 439] on span "New team member" at bounding box center [382, 436] width 116 height 18
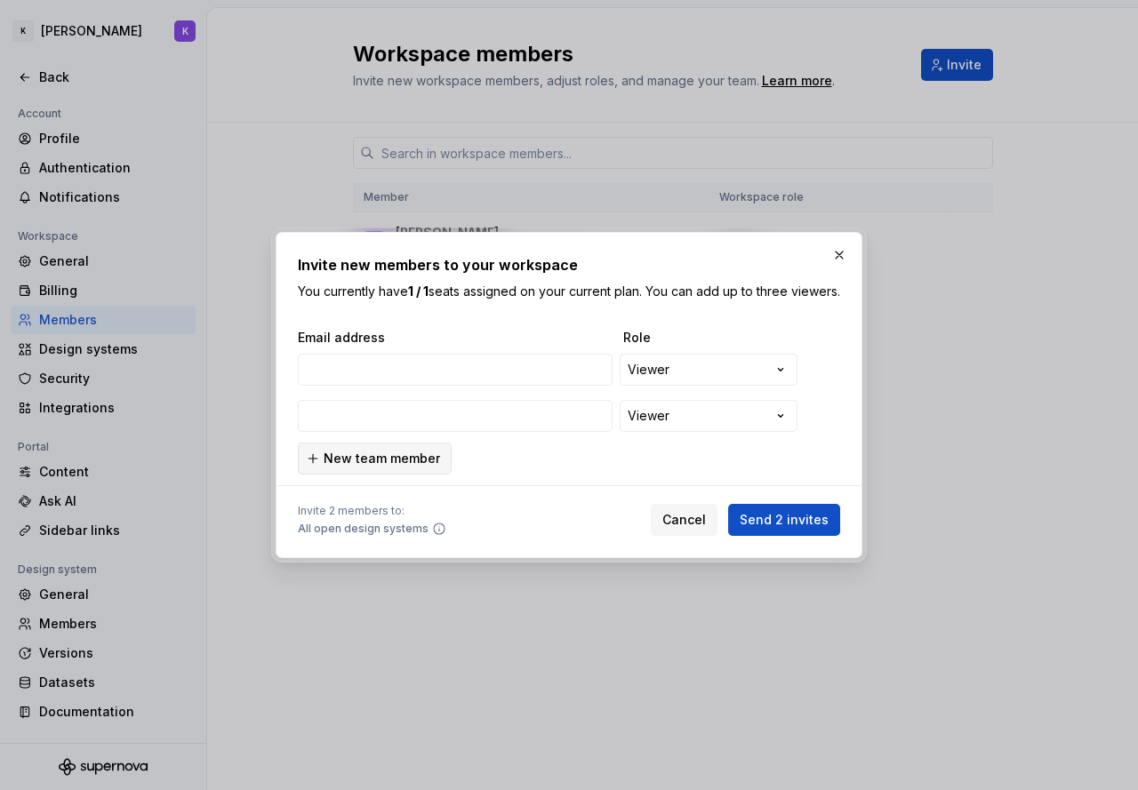
click at [406, 468] on span "New team member" at bounding box center [382, 459] width 116 height 18
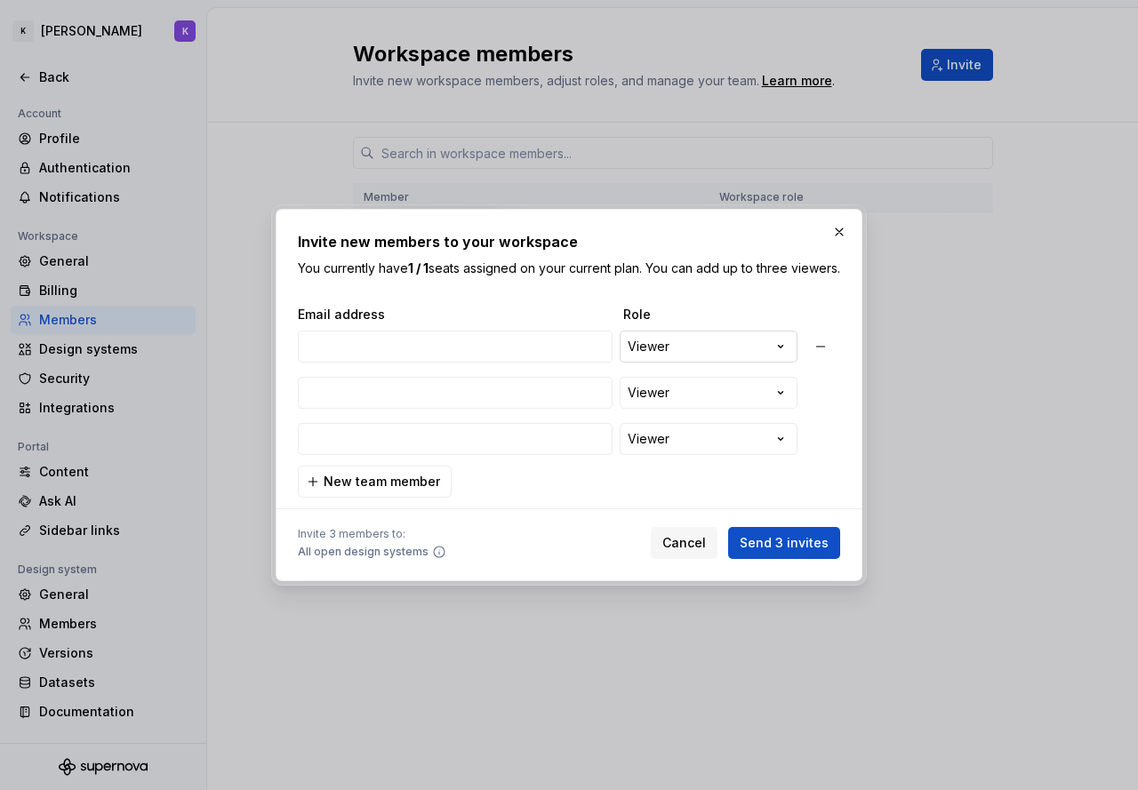
click at [725, 353] on div "**********" at bounding box center [569, 395] width 1138 height 790
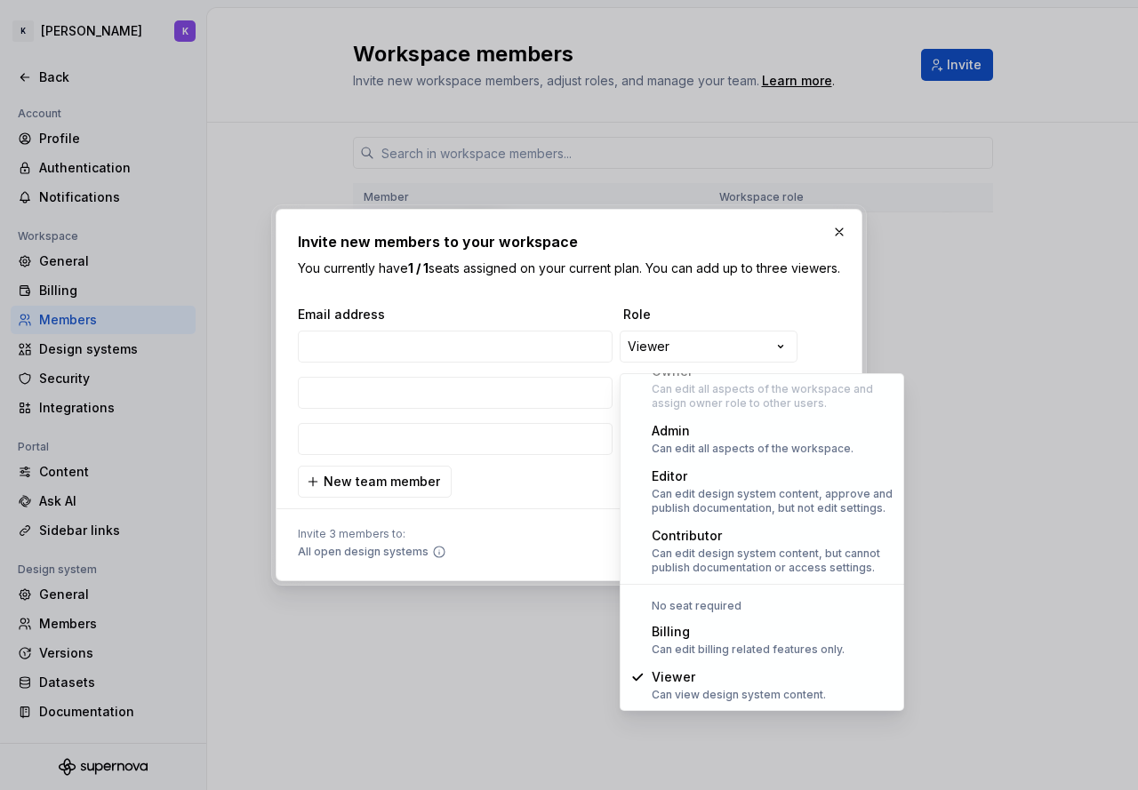
select select "*******"
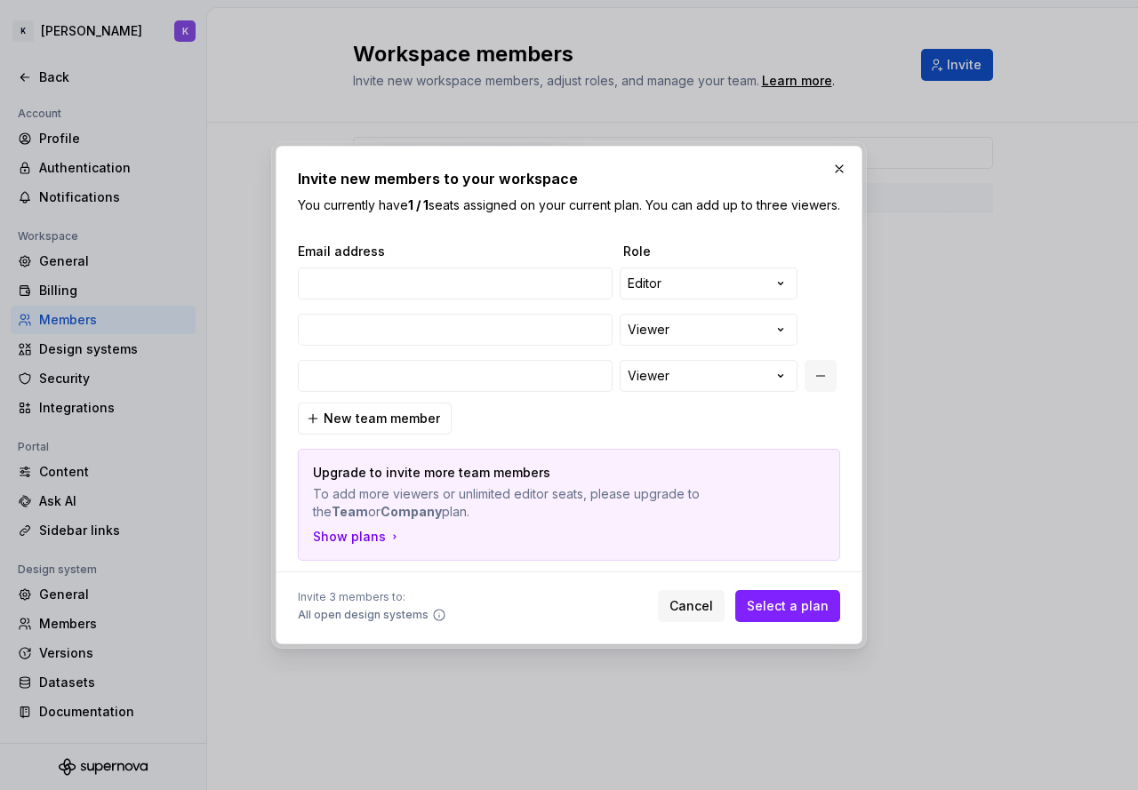
click at [831, 381] on button "button" at bounding box center [821, 376] width 32 height 32
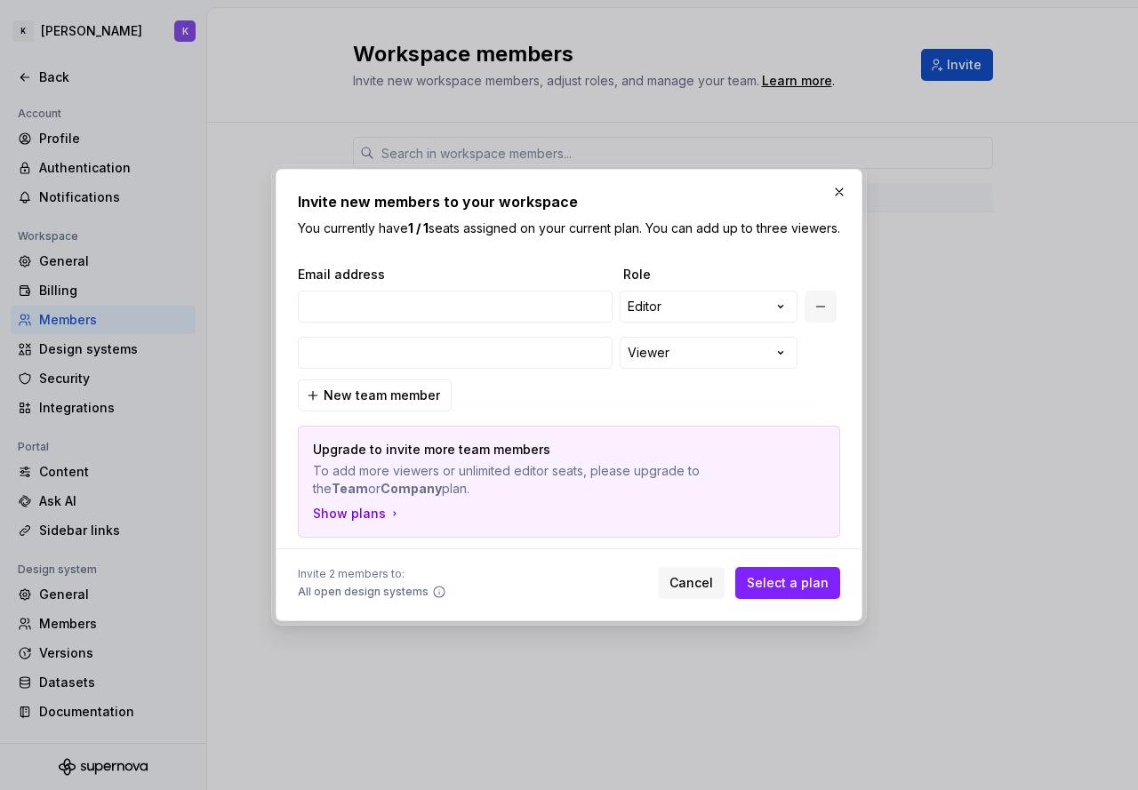
click at [835, 315] on button "button" at bounding box center [821, 307] width 32 height 32
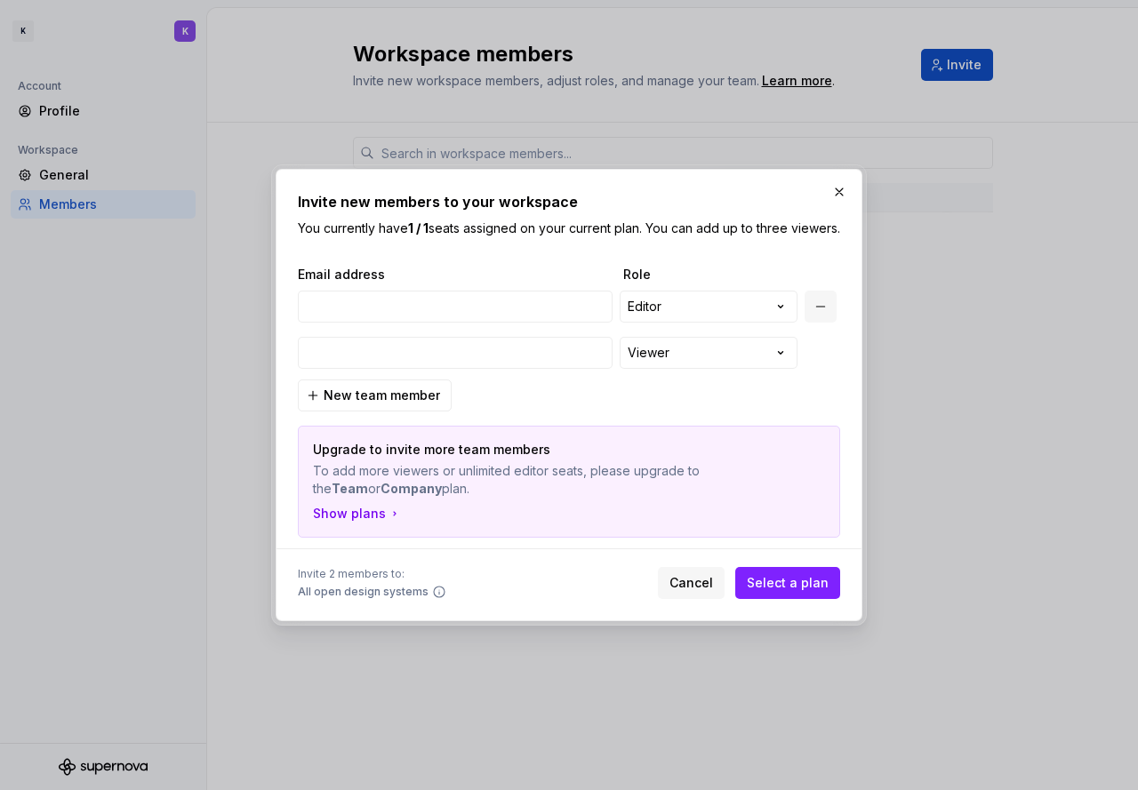
click at [815, 314] on button "button" at bounding box center [821, 307] width 32 height 32
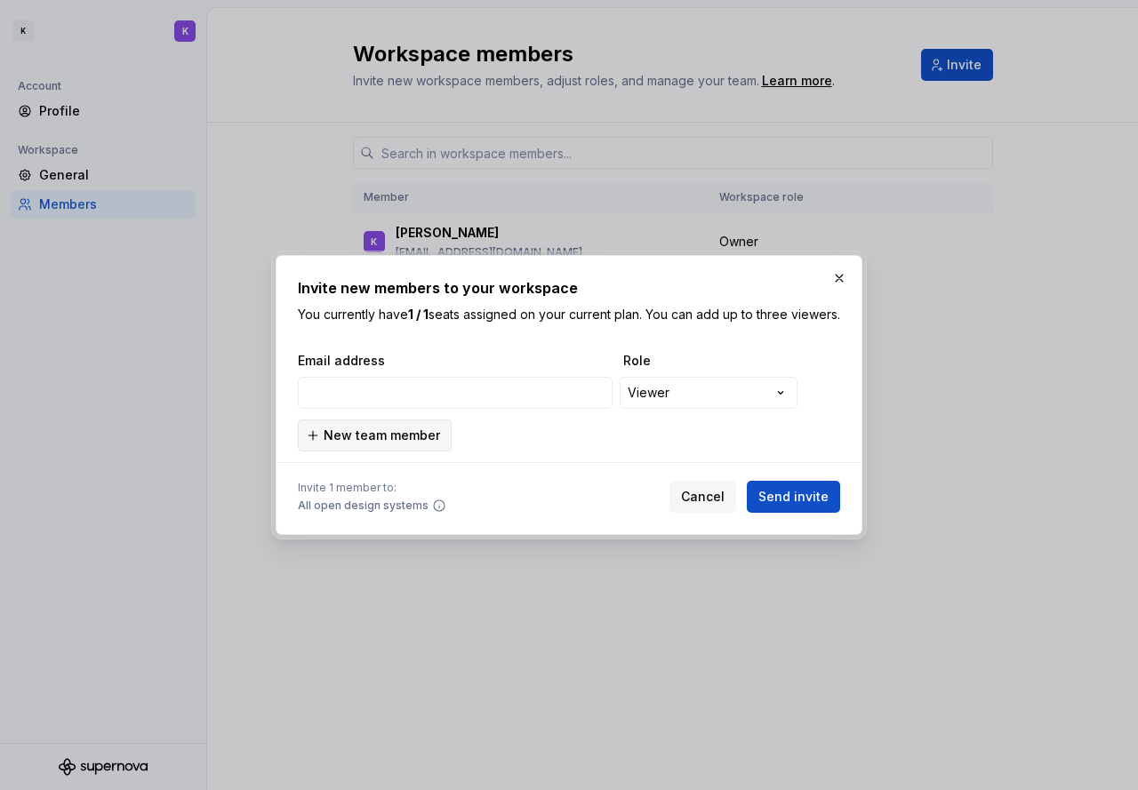
click at [381, 445] on span "New team member" at bounding box center [382, 436] width 116 height 18
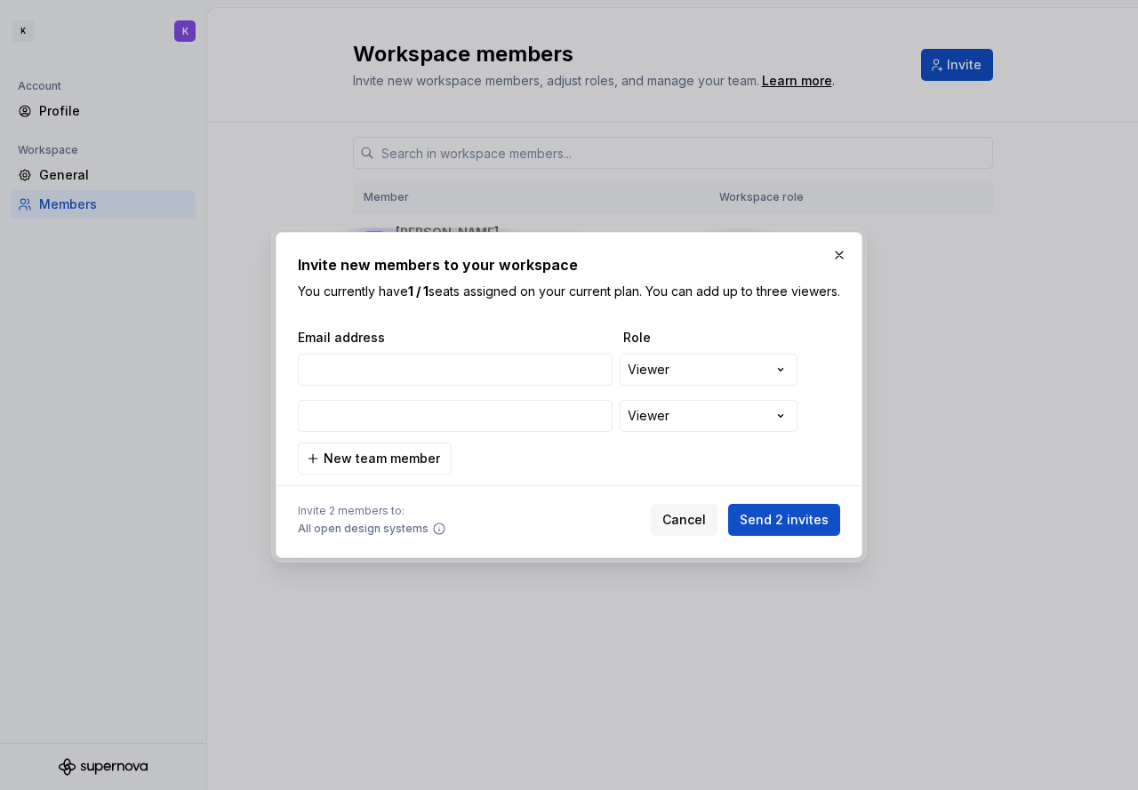
click at [358, 468] on span "New team member" at bounding box center [382, 459] width 116 height 18
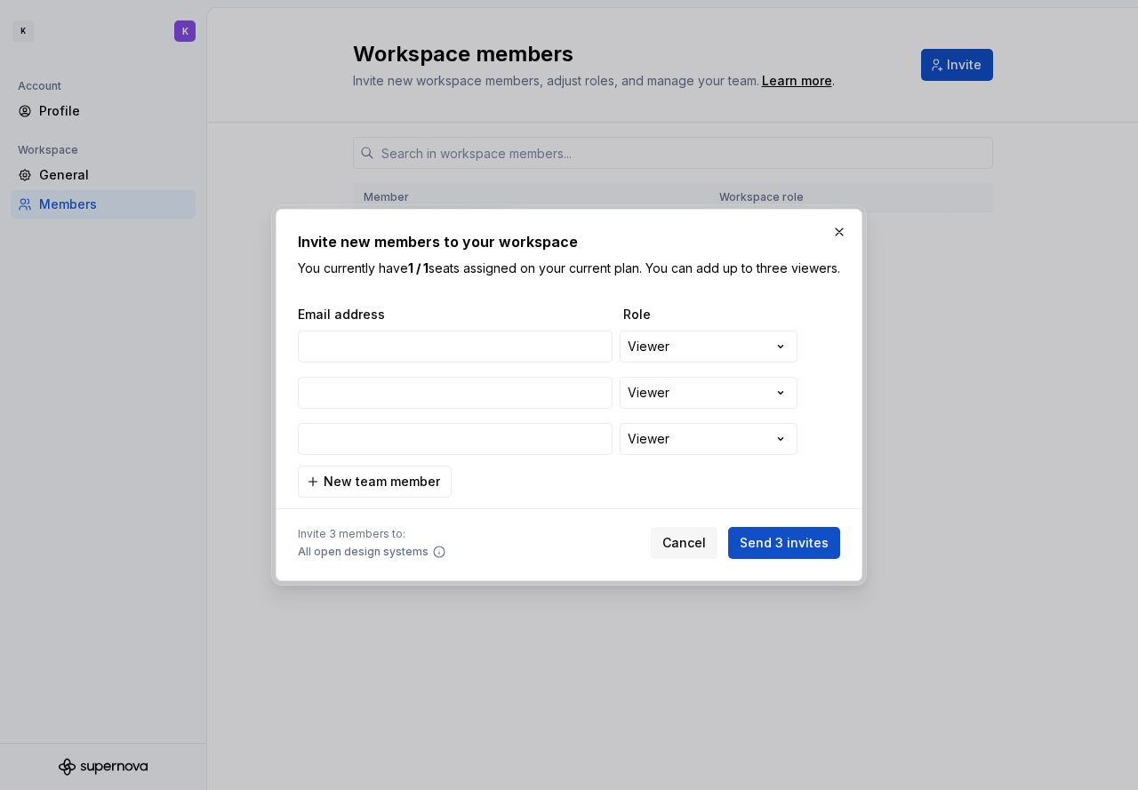
click at [359, 462] on div "**********" at bounding box center [565, 394] width 542 height 135
click at [371, 477] on button "New team member" at bounding box center [375, 482] width 154 height 32
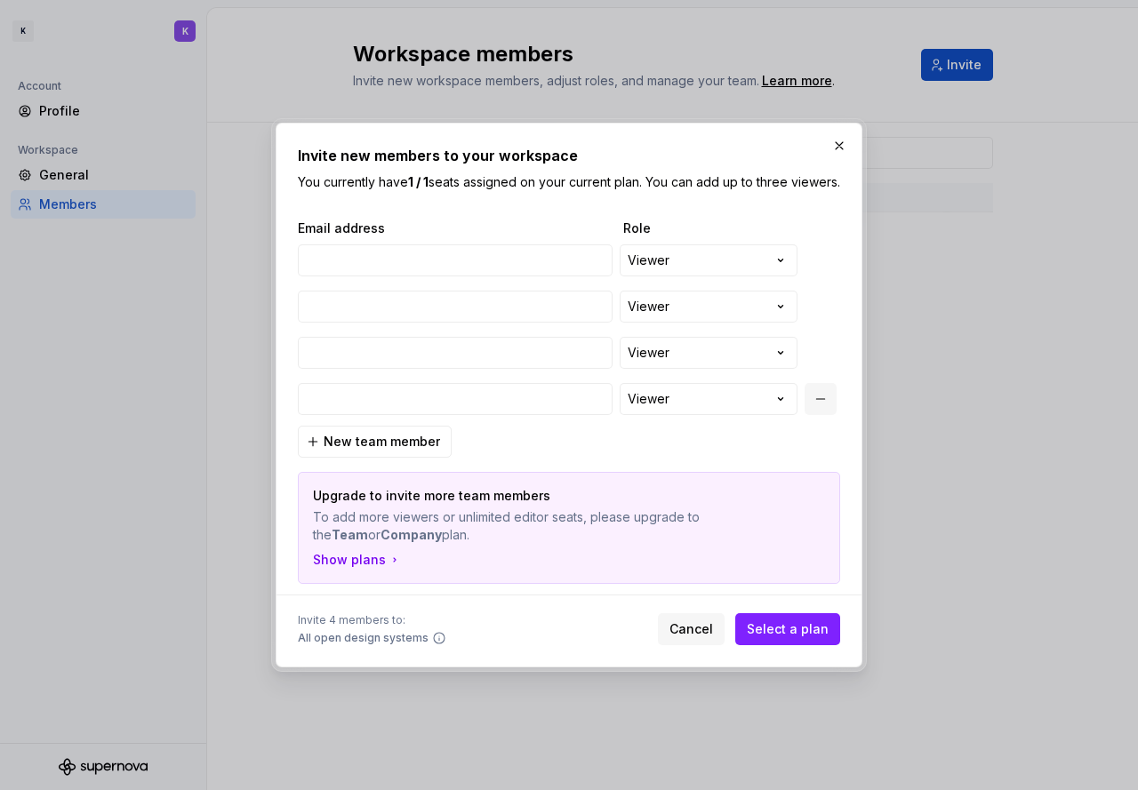
click at [816, 410] on button "button" at bounding box center [821, 399] width 32 height 32
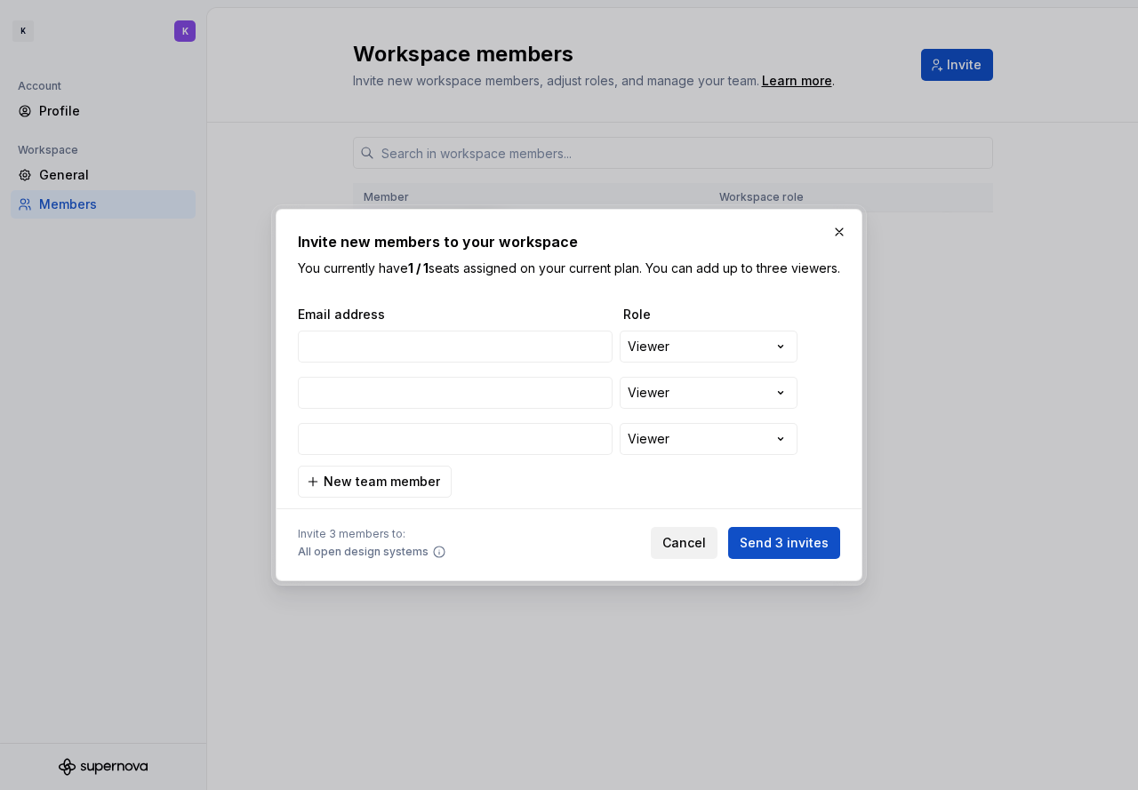
click at [694, 552] on span "Cancel" at bounding box center [684, 543] width 44 height 18
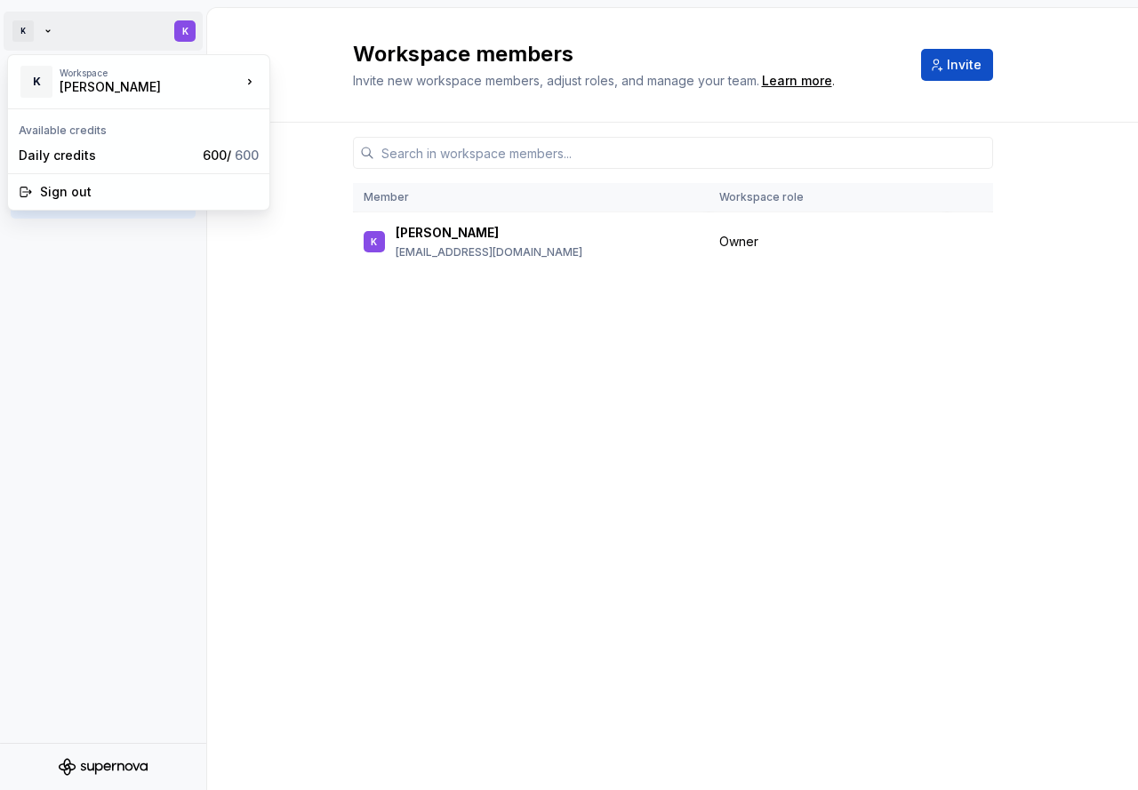
click at [37, 34] on html "K K Account Profile Workspace General Members Workspace members Invite new work…" at bounding box center [569, 395] width 1138 height 790
click at [186, 155] on div "Daily credits" at bounding box center [107, 156] width 177 height 18
click at [34, 37] on html "K K Account Profile Workspace General Members Workspace members Invite new work…" at bounding box center [569, 395] width 1138 height 790
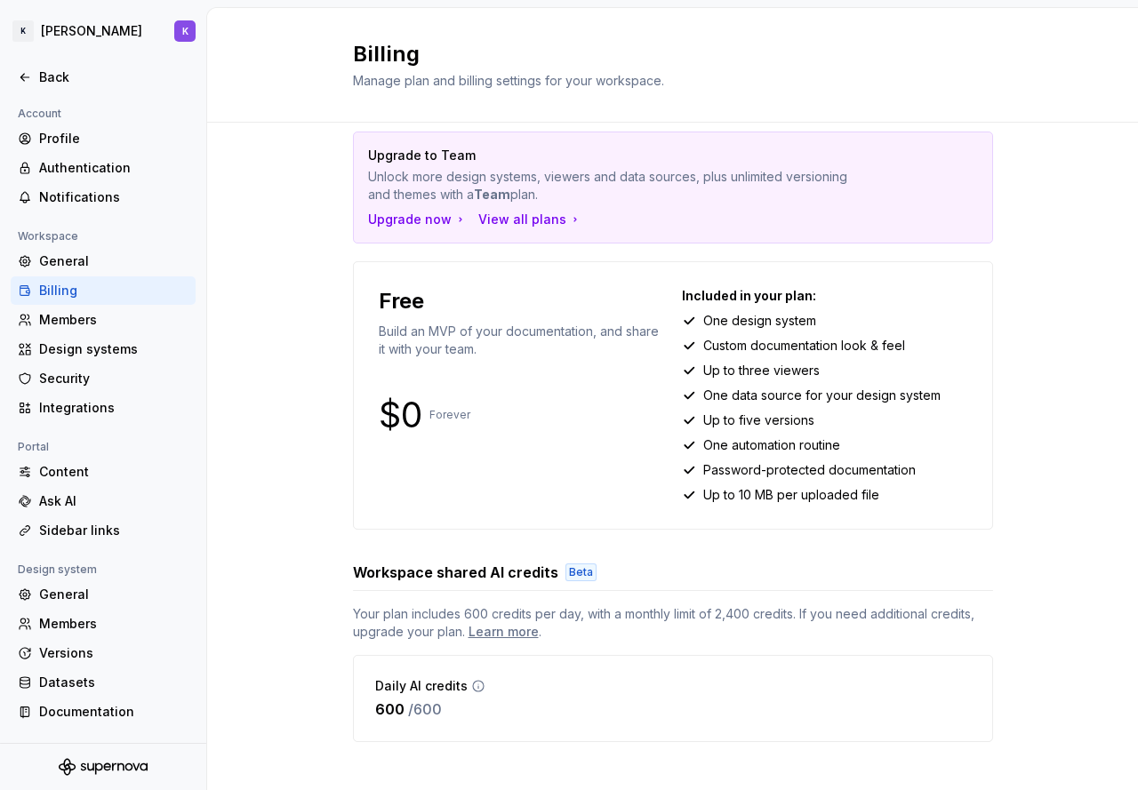
scroll to position [43, 0]
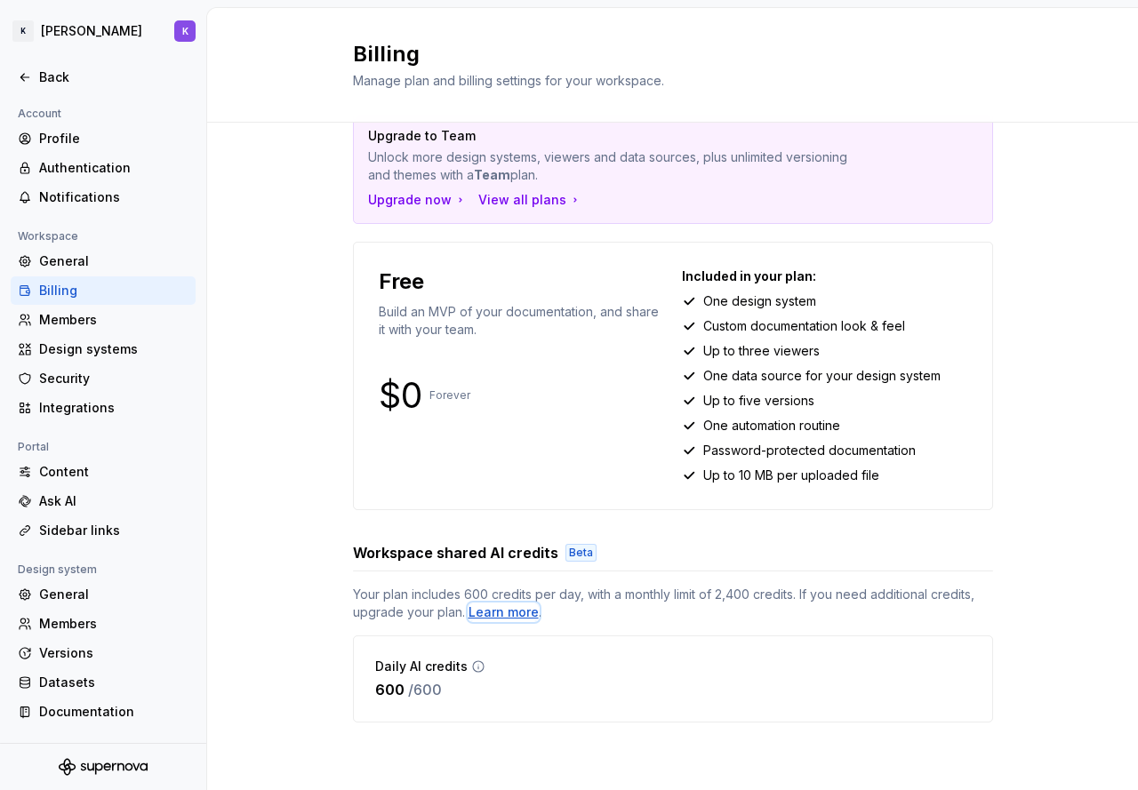
click at [523, 608] on div "Learn more" at bounding box center [504, 613] width 70 height 18
